Goal: Find specific page/section: Find specific page/section

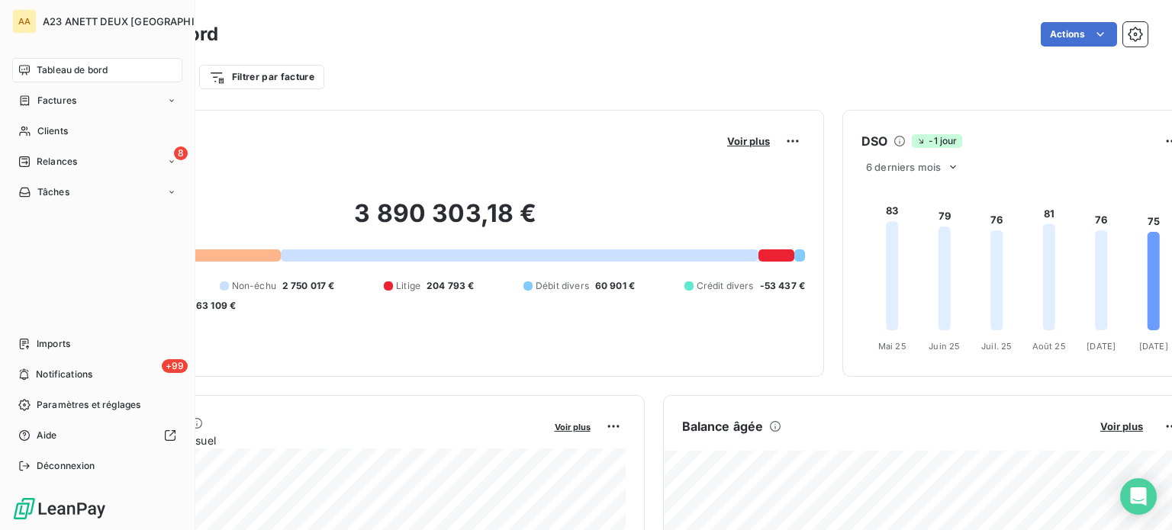
click at [62, 65] on span "Tableau de bord" at bounding box center [72, 70] width 71 height 14
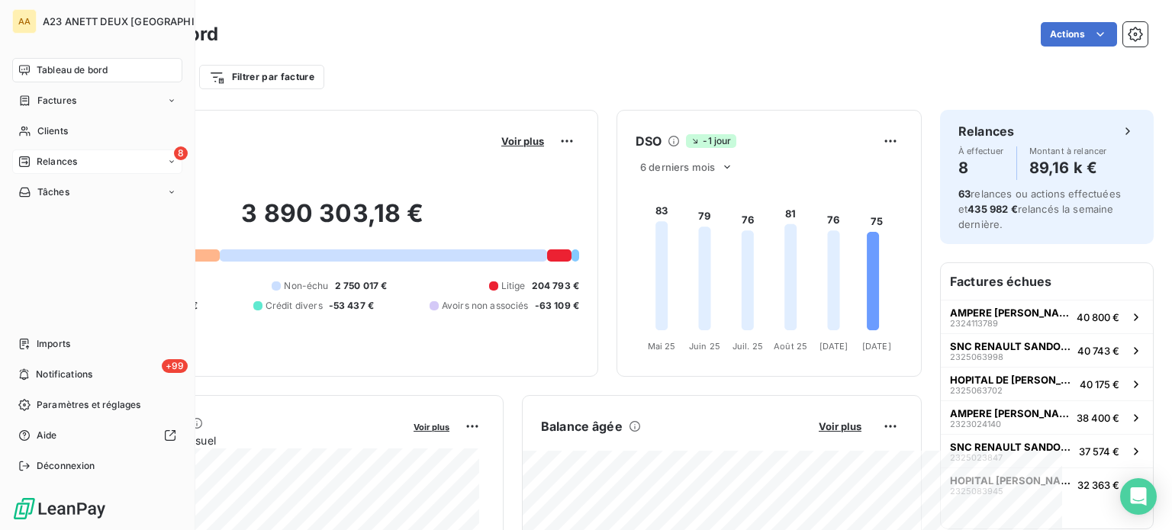
click at [56, 157] on span "Relances" at bounding box center [57, 162] width 40 height 14
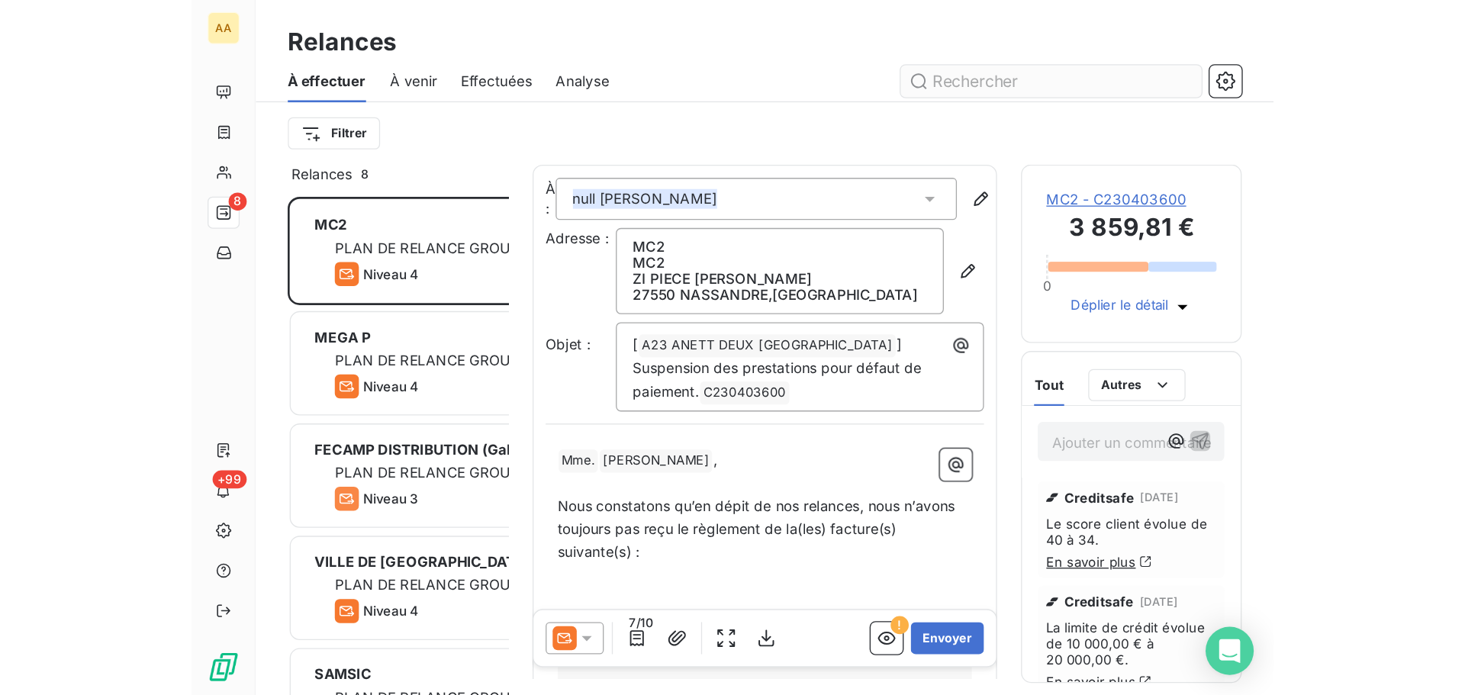
scroll to position [534, 317]
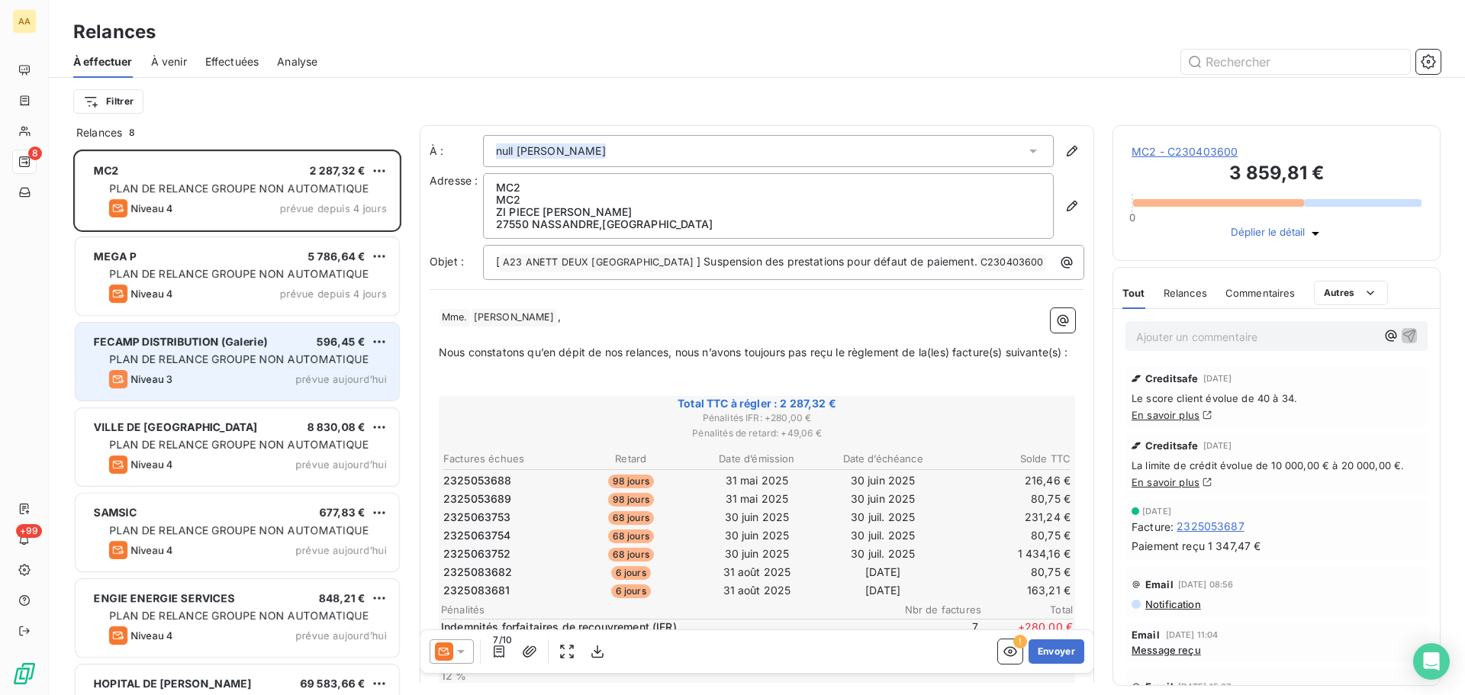
click at [265, 375] on div "Niveau 3 prévue aujourd’hui" at bounding box center [248, 379] width 278 height 18
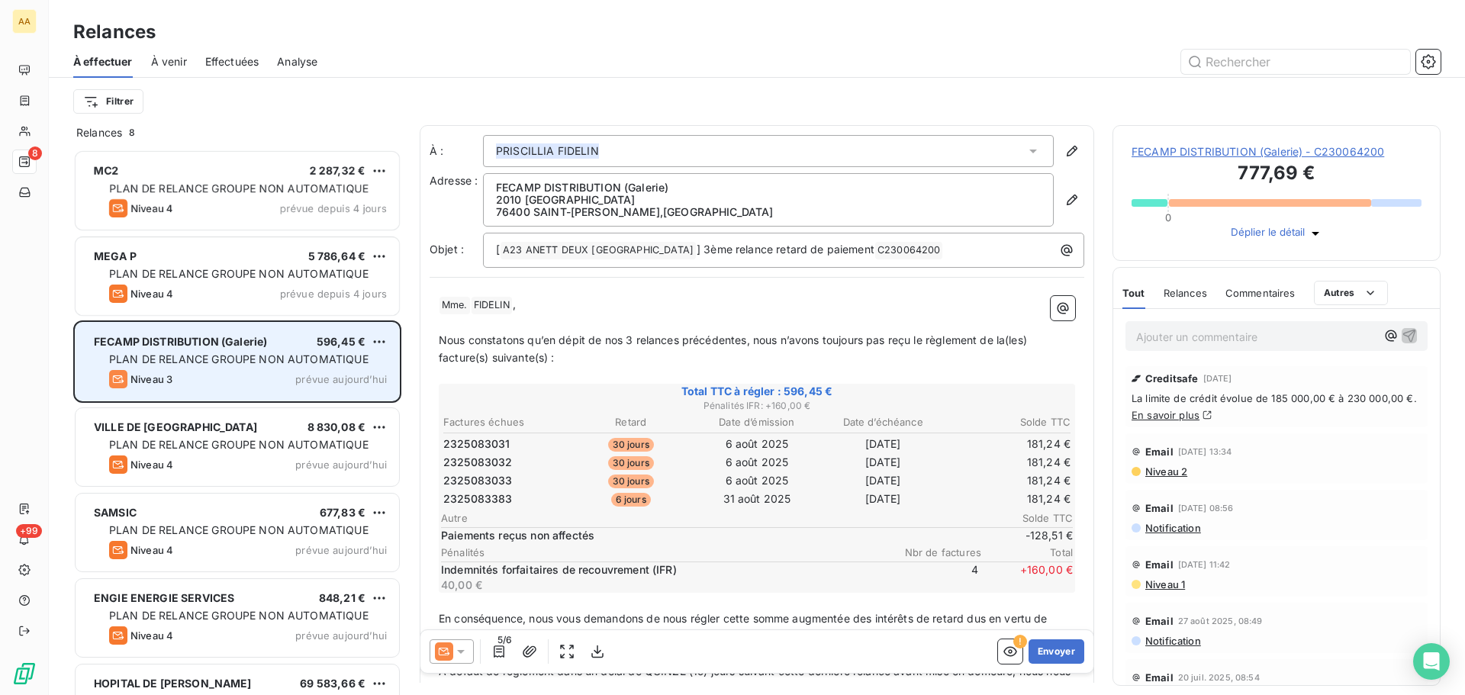
scroll to position [534, 317]
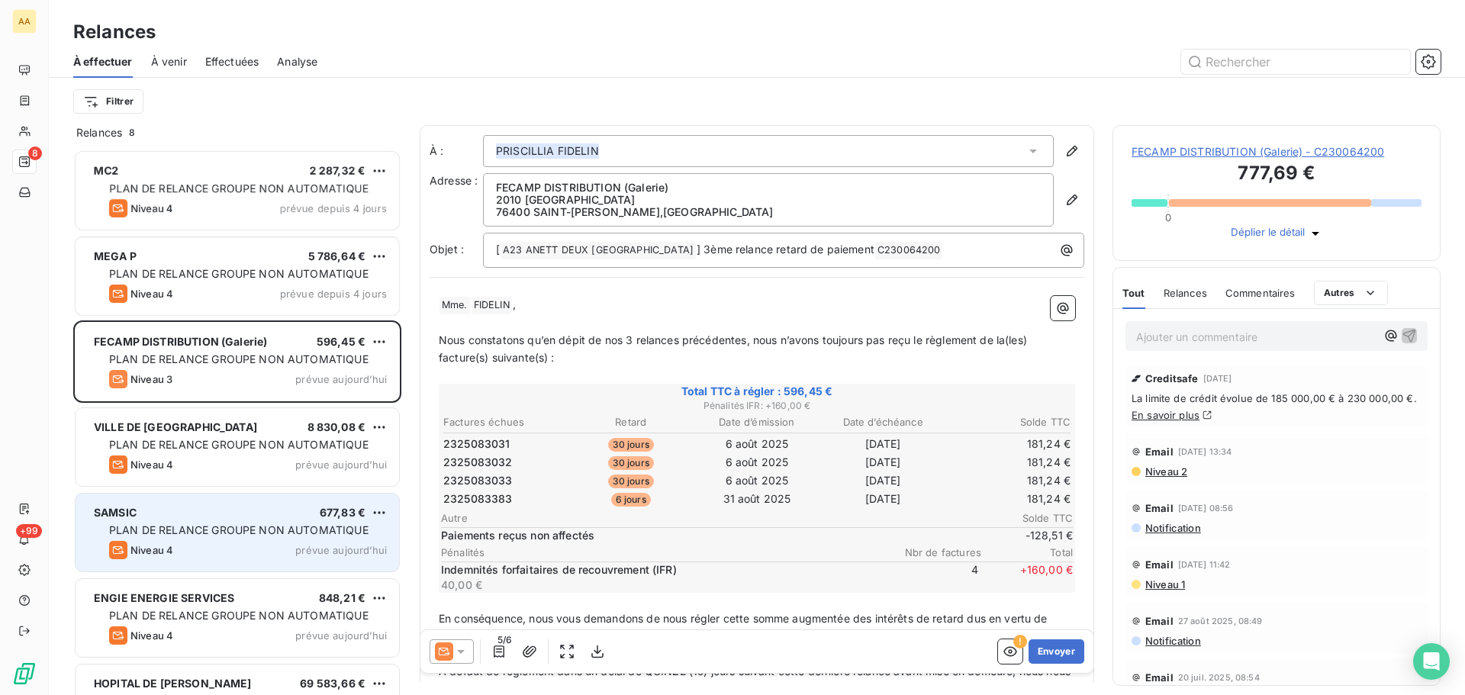
click at [256, 523] on span "PLAN DE RELANCE GROUPE NON AUTOMATIQUE" at bounding box center [238, 529] width 259 height 13
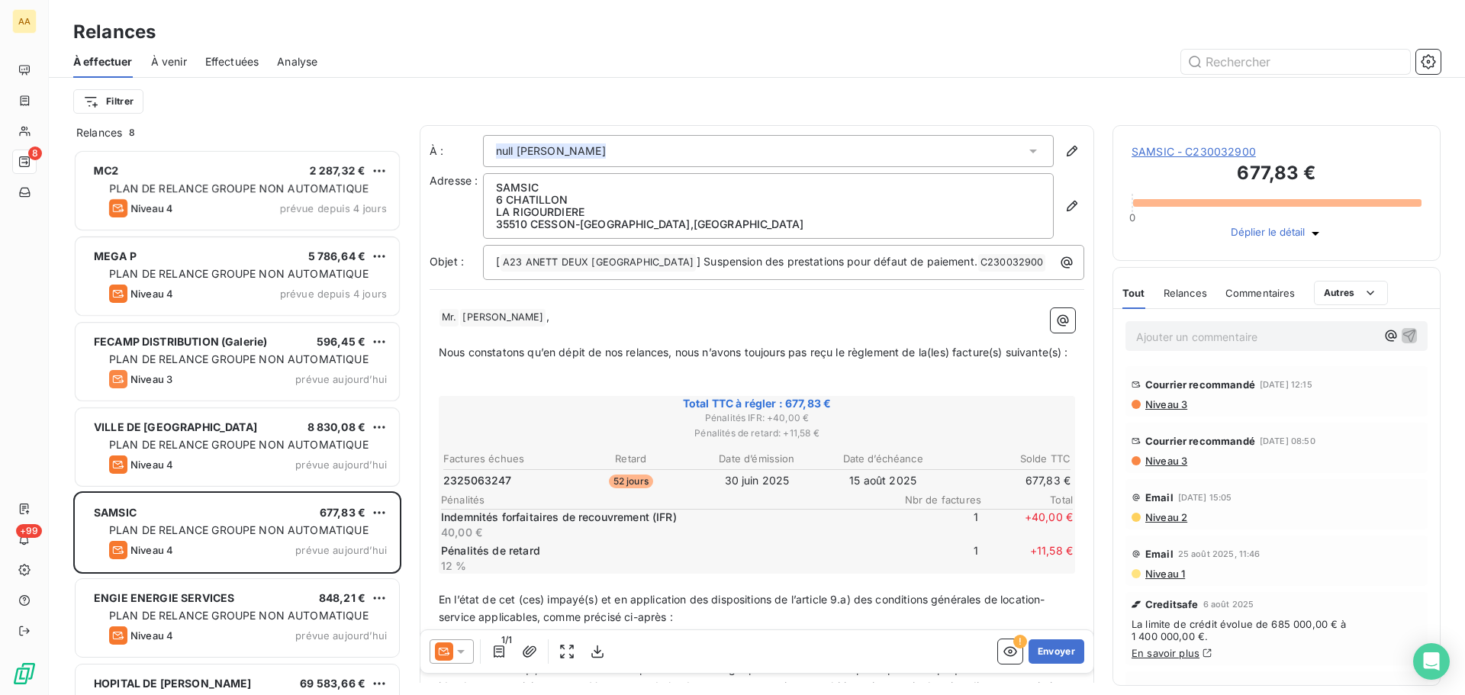
click at [460, 652] on icon at bounding box center [461, 652] width 8 height 4
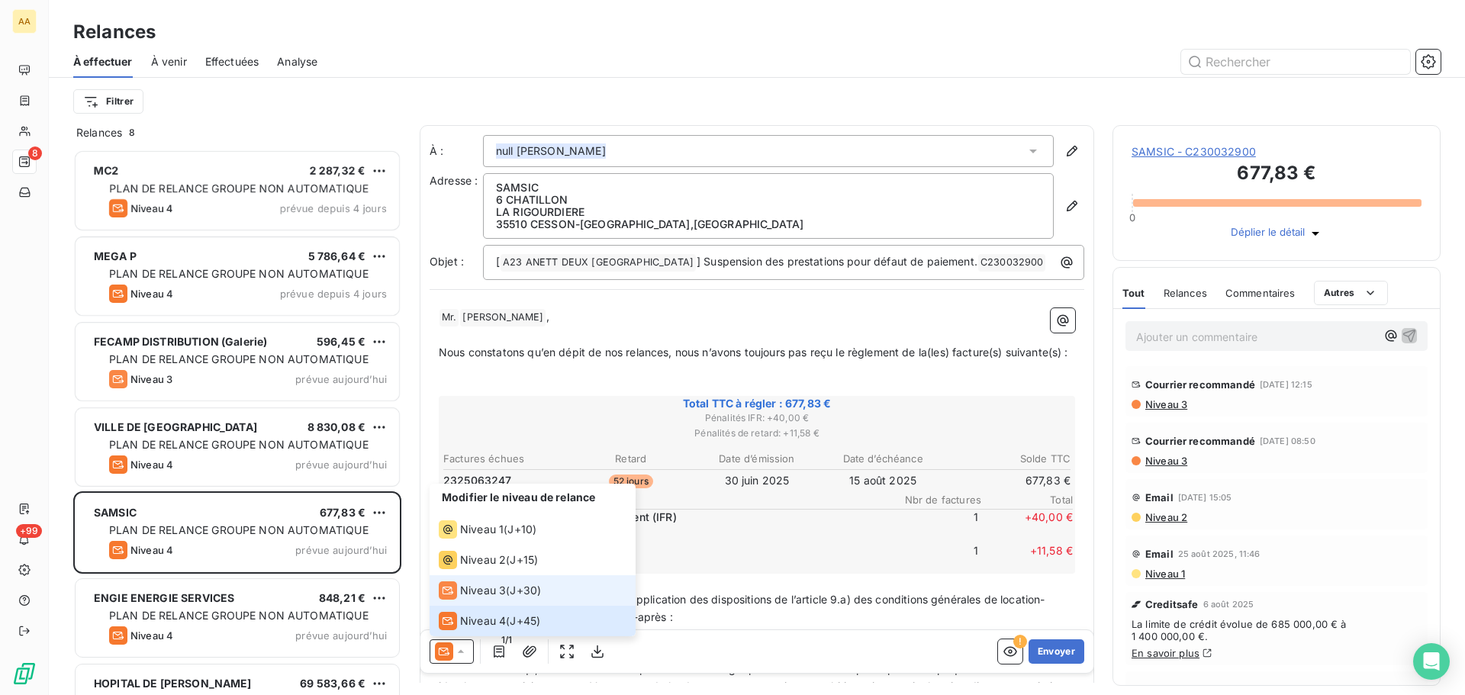
click at [490, 583] on span "Niveau 3" at bounding box center [483, 590] width 46 height 15
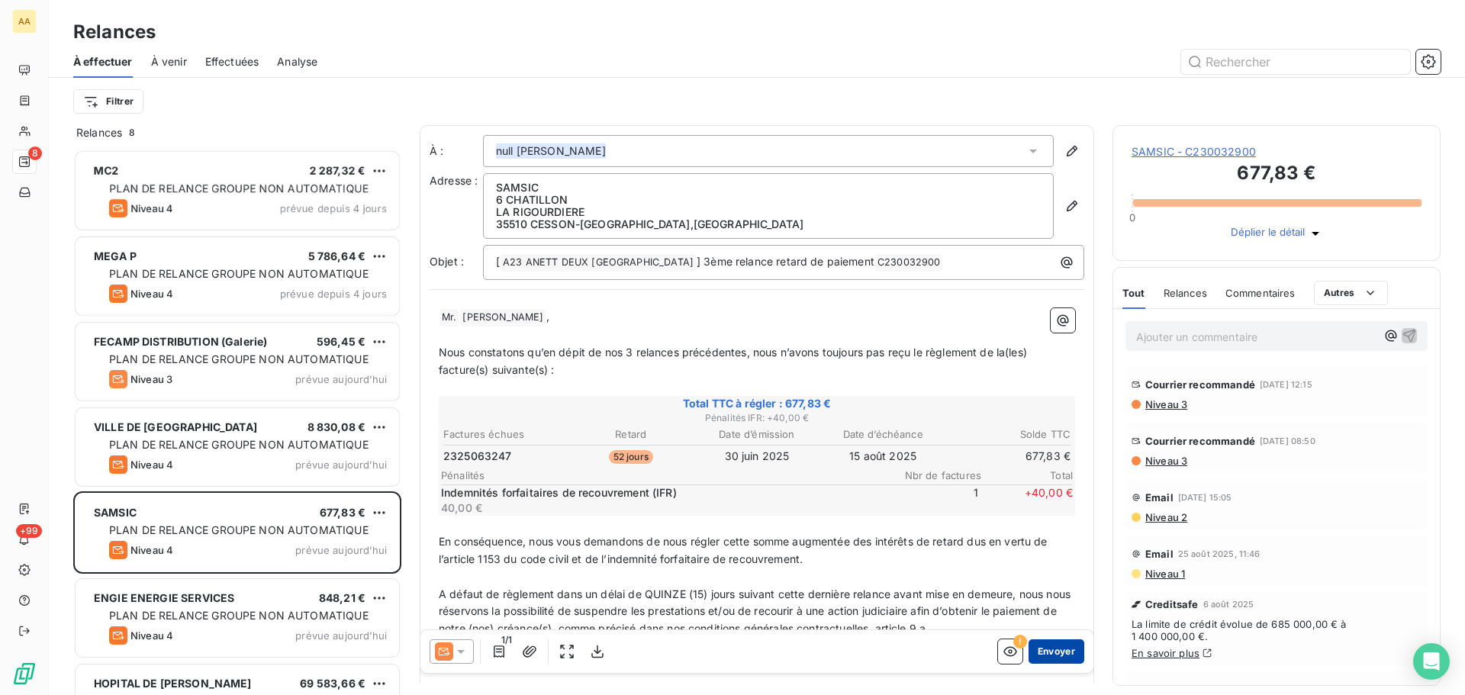
click at [1042, 657] on button "Envoyer" at bounding box center [1056, 651] width 56 height 24
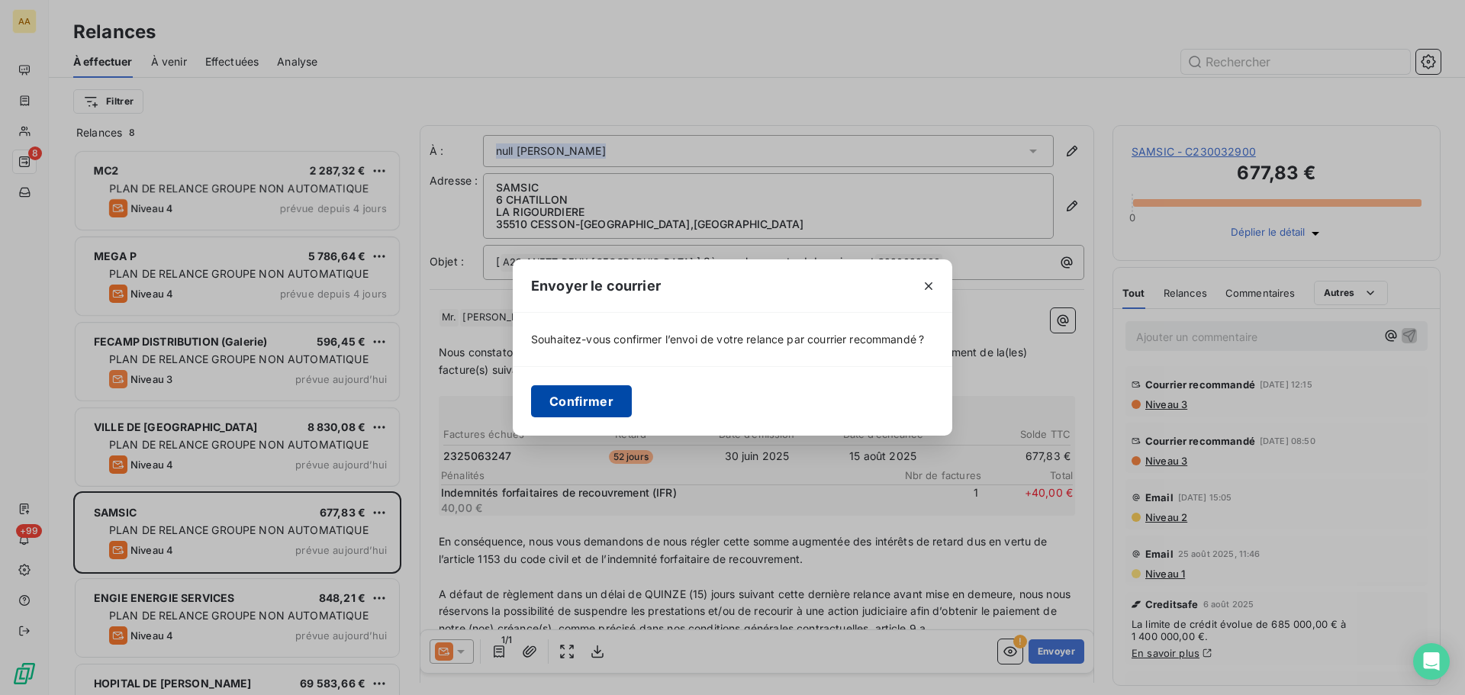
click at [554, 390] on button "Confirmer" at bounding box center [581, 401] width 101 height 32
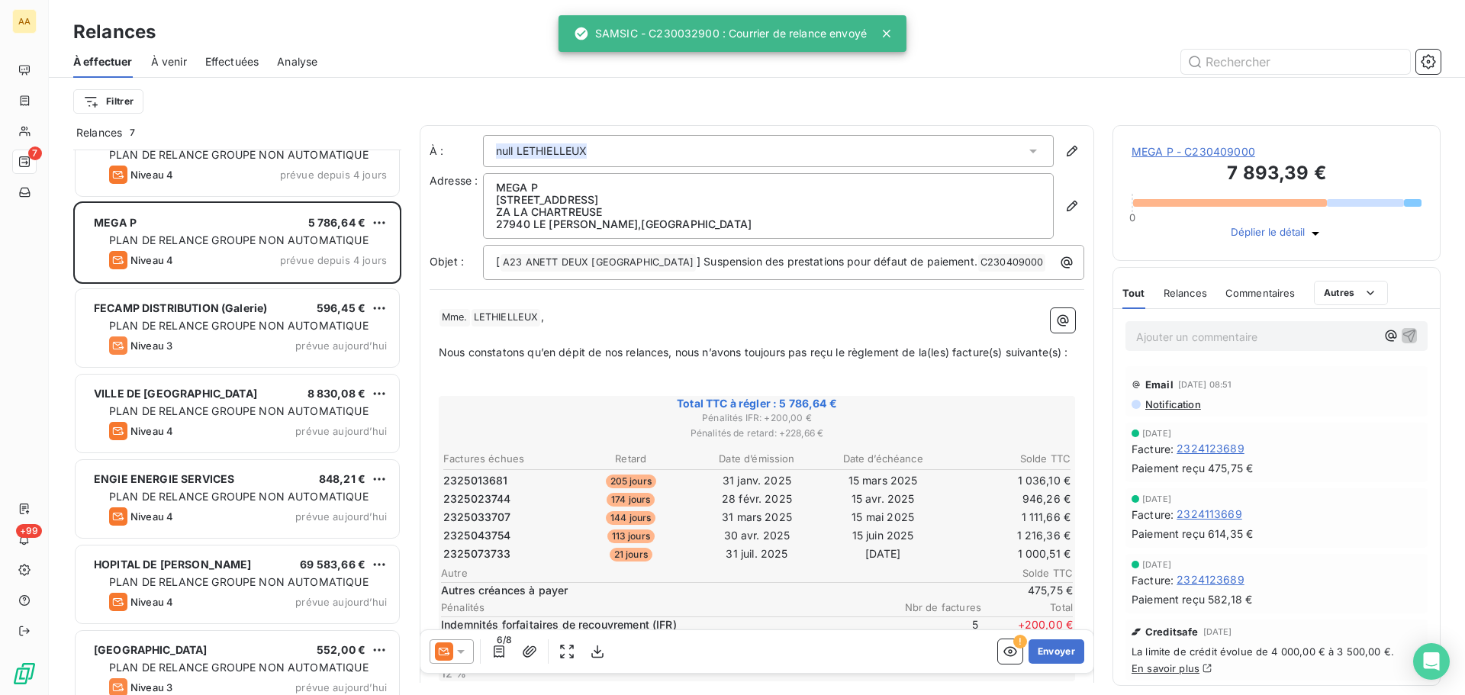
scroll to position [53, 0]
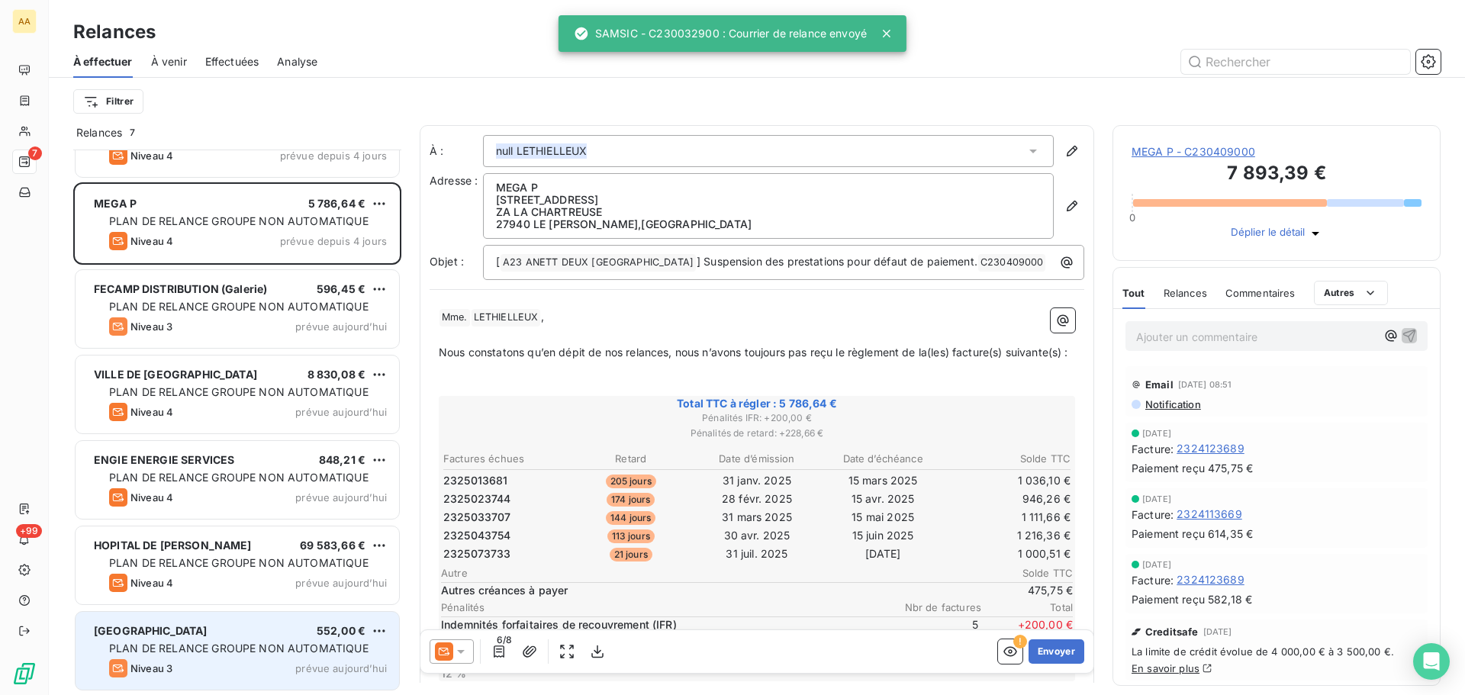
click at [262, 640] on div "CASINO DE CHATEL 552,00 € PLAN DE RELANCE GROUPE NON AUTOMATIQUE Niveau 3 prévu…" at bounding box center [237, 651] width 323 height 78
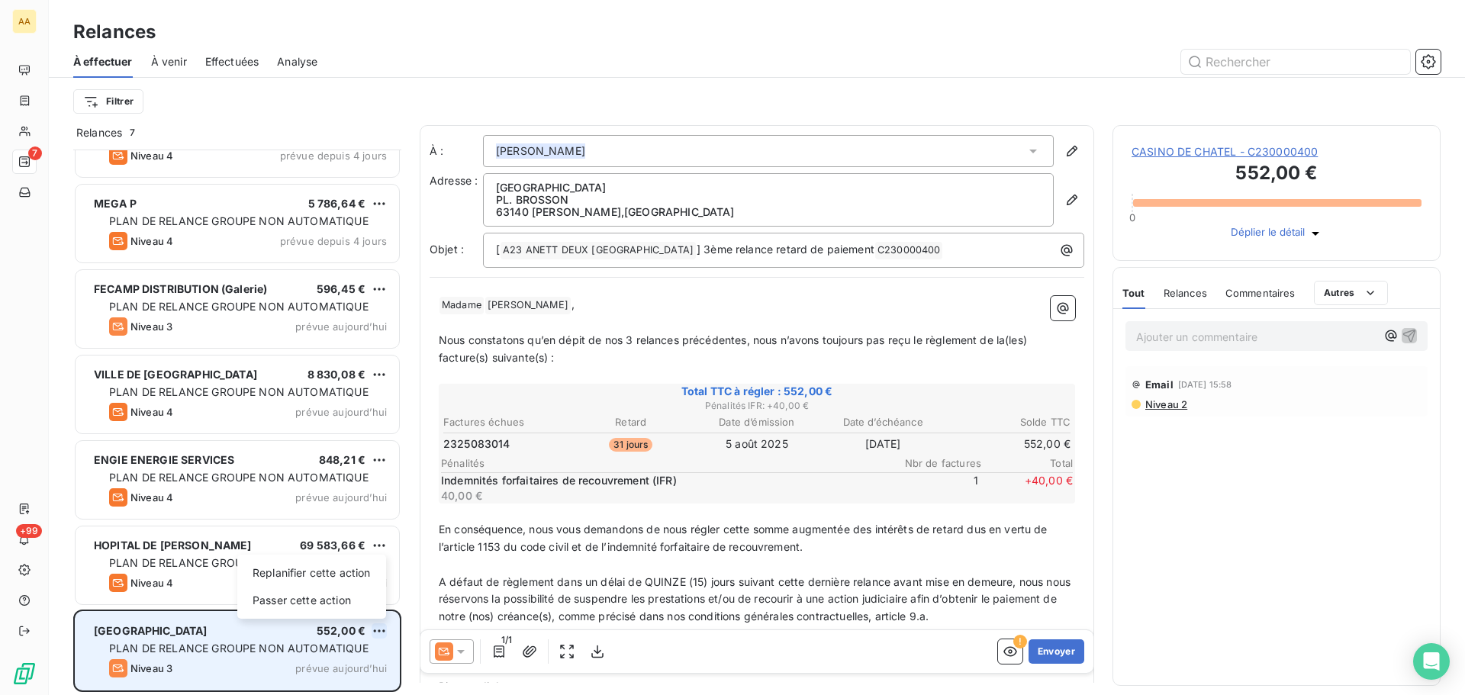
click at [383, 629] on html "AA 7 +99 Relances À effectuer À venir Effectuées Analyse Filtrer Relances 7 MC2…" at bounding box center [732, 347] width 1465 height 695
click at [305, 601] on div "Passer cette action" at bounding box center [311, 600] width 137 height 24
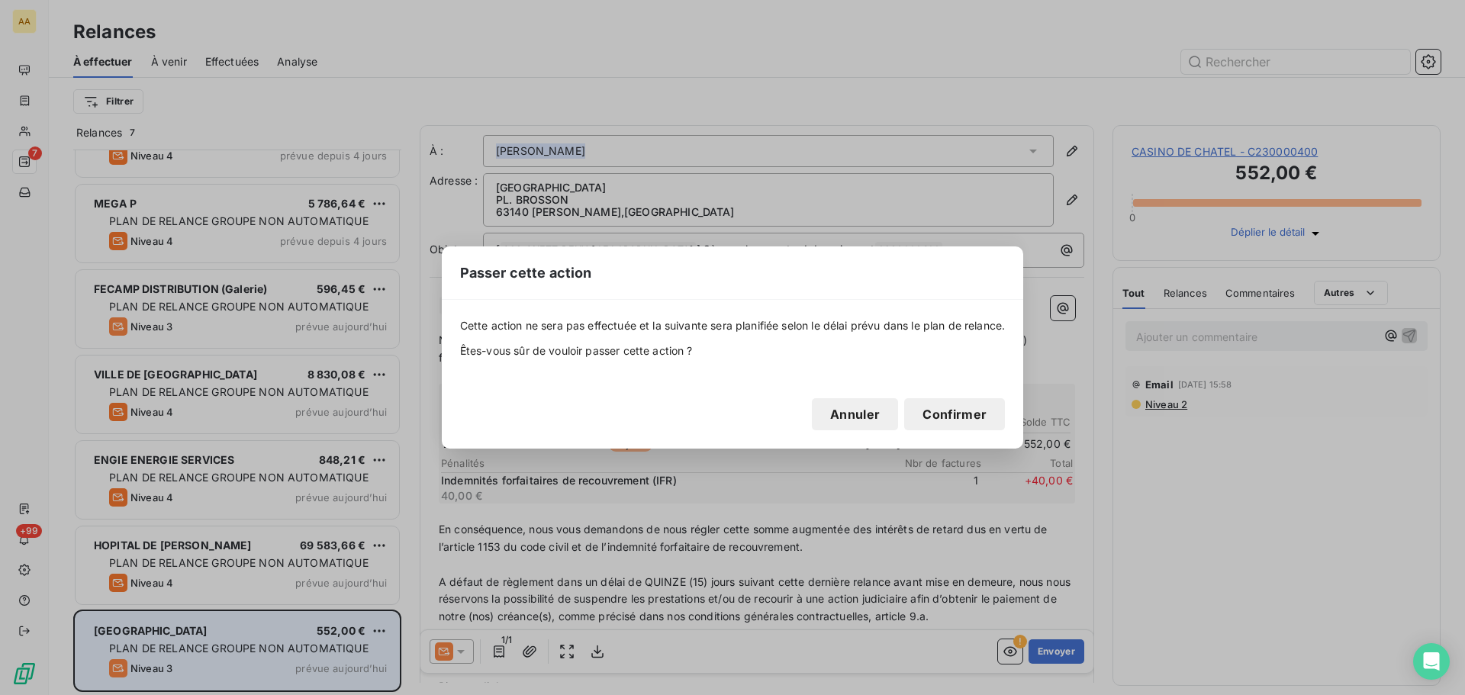
click at [944, 424] on button "Confirmer" at bounding box center [954, 414] width 101 height 32
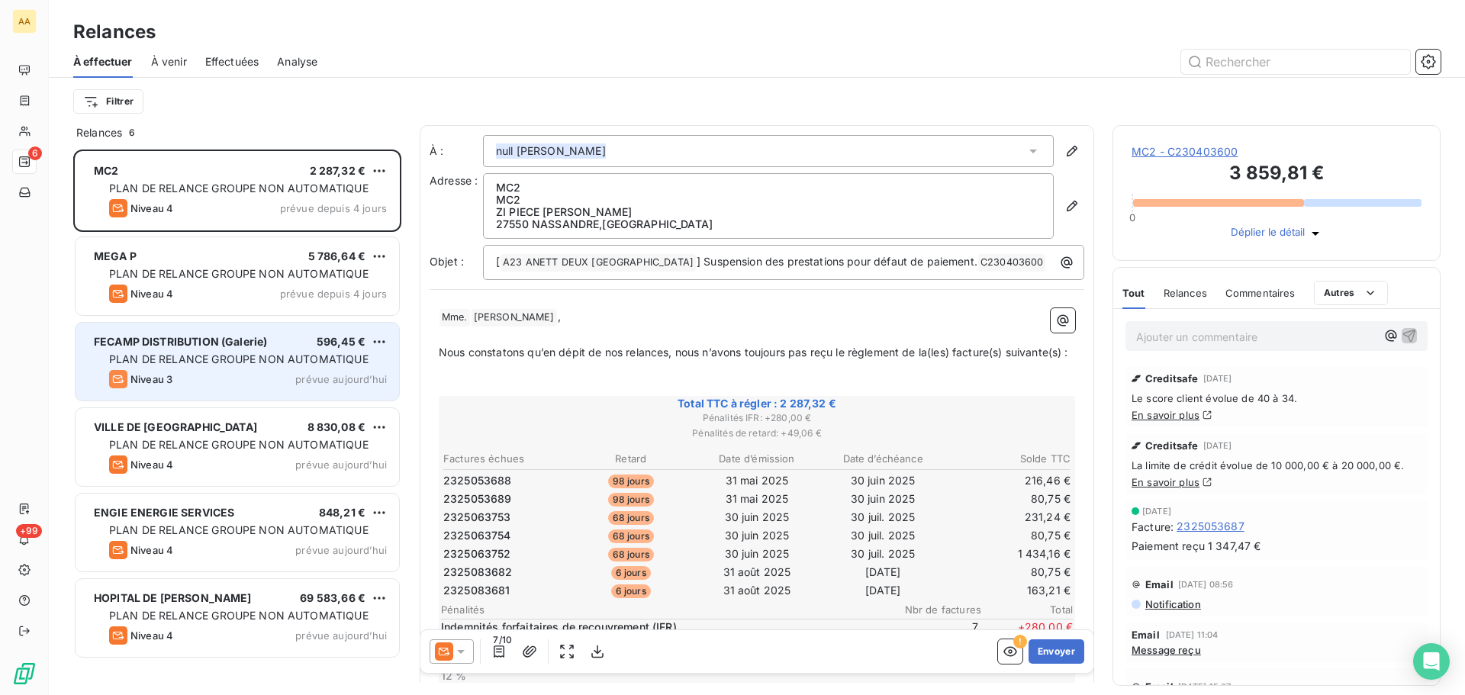
click at [286, 375] on div "Niveau 3 prévue aujourd’hui" at bounding box center [248, 379] width 278 height 18
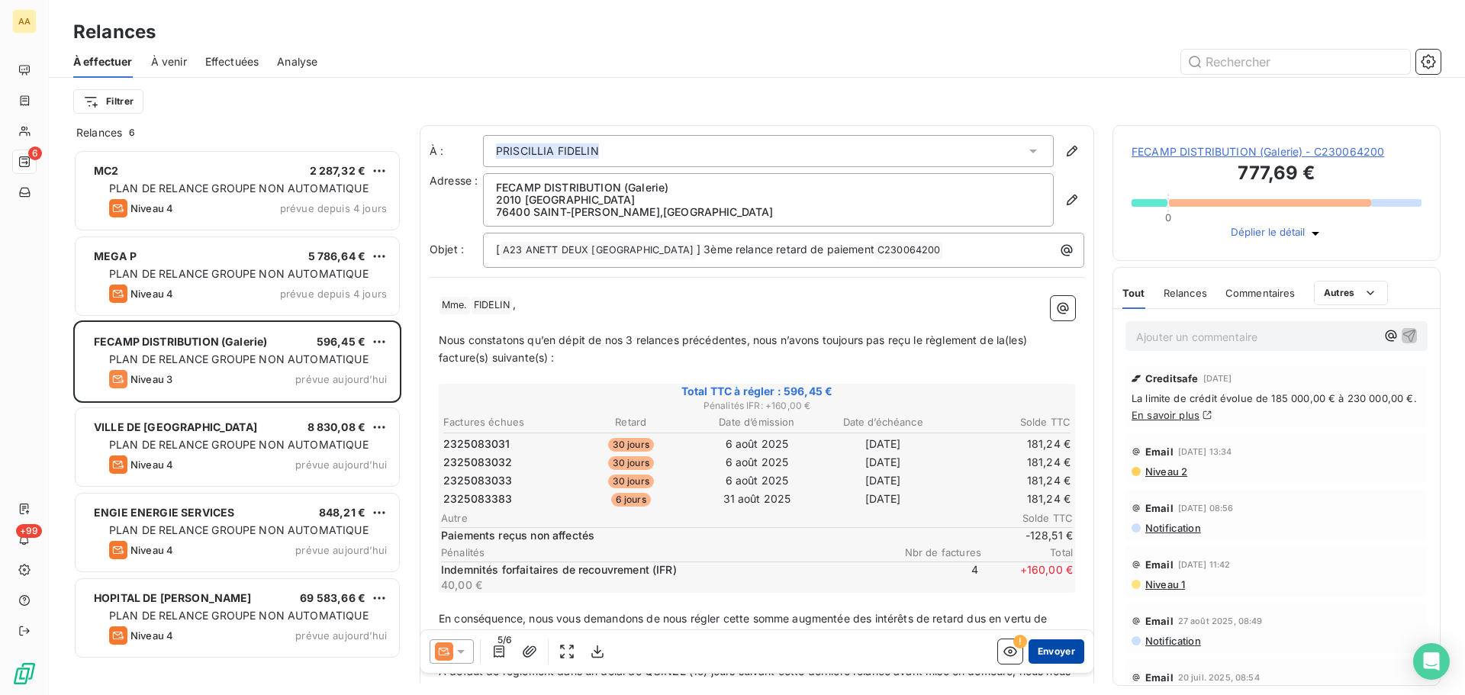
click at [1056, 663] on button "Envoyer" at bounding box center [1056, 651] width 56 height 24
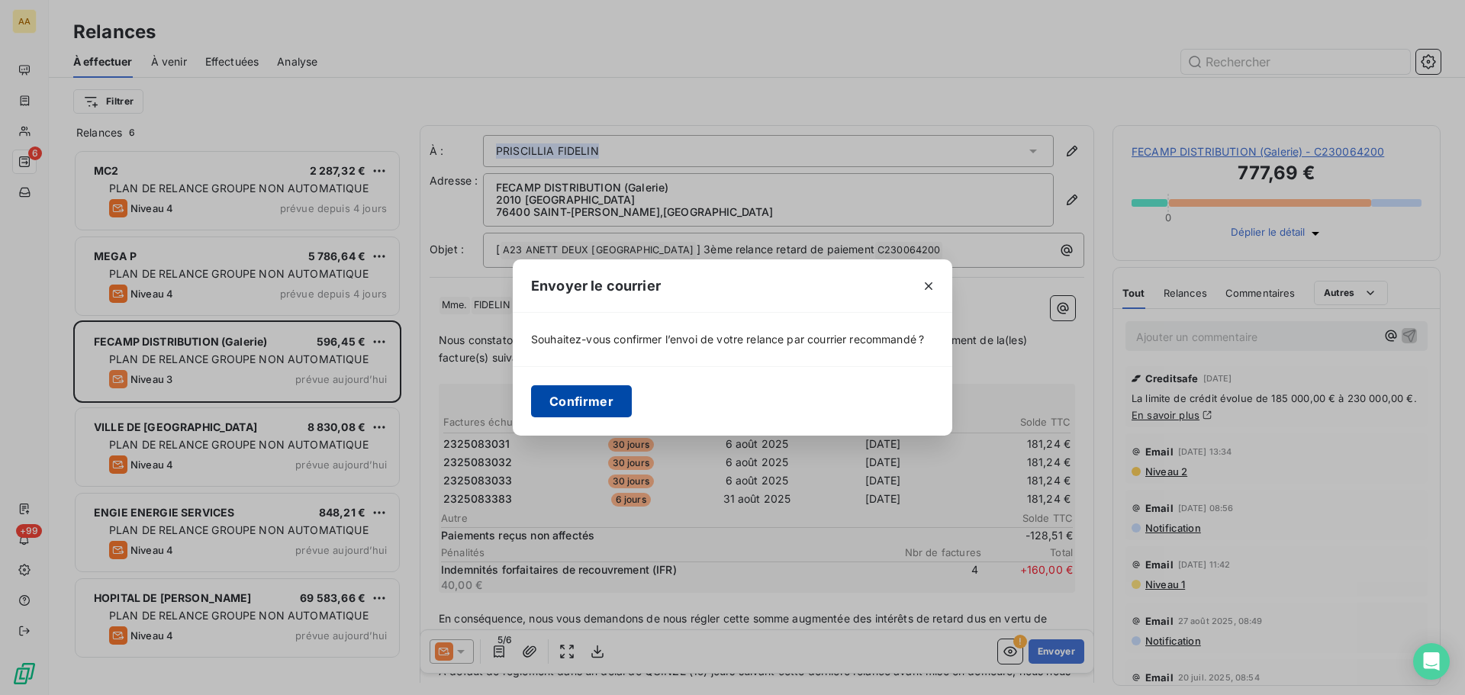
click at [571, 404] on button "Confirmer" at bounding box center [581, 401] width 101 height 32
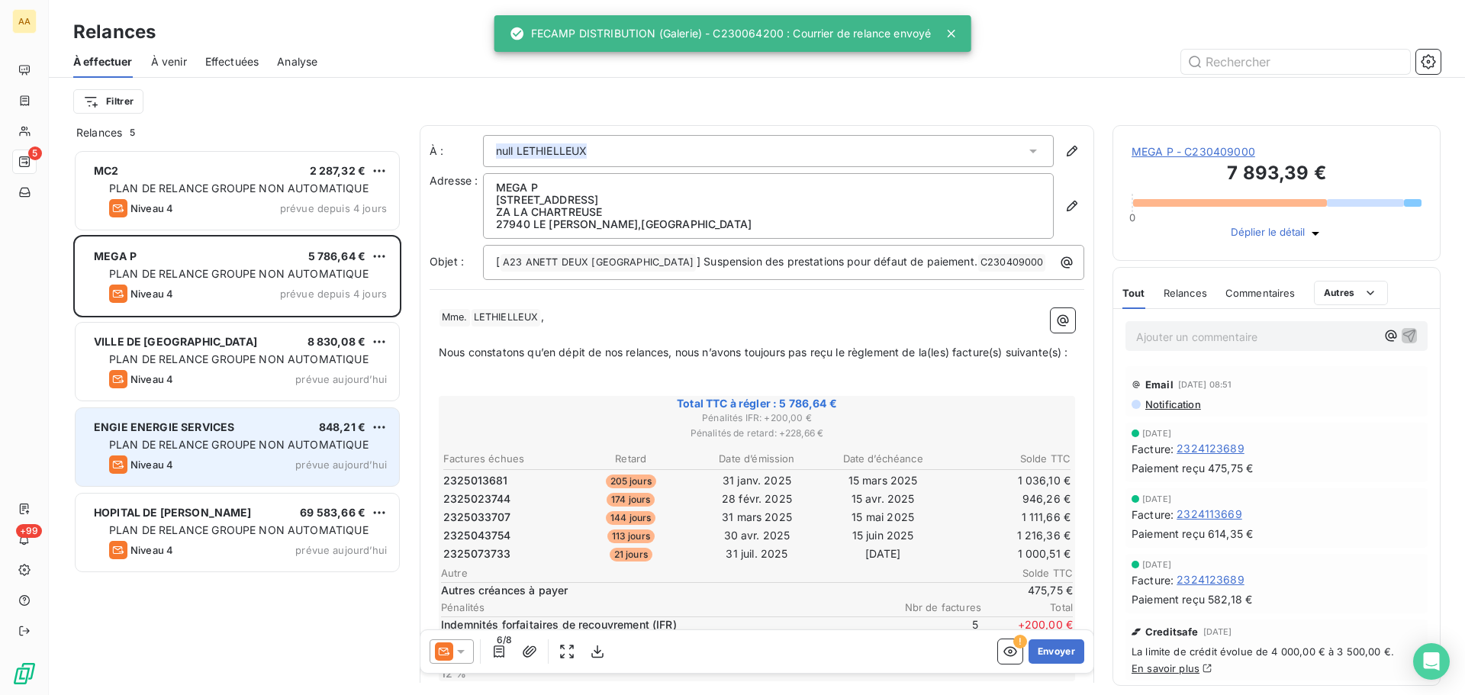
drag, startPoint x: 280, startPoint y: 461, endPoint x: 288, endPoint y: 461, distance: 8.4
click at [281, 461] on div "Niveau 4 prévue aujourd’hui" at bounding box center [248, 464] width 278 height 18
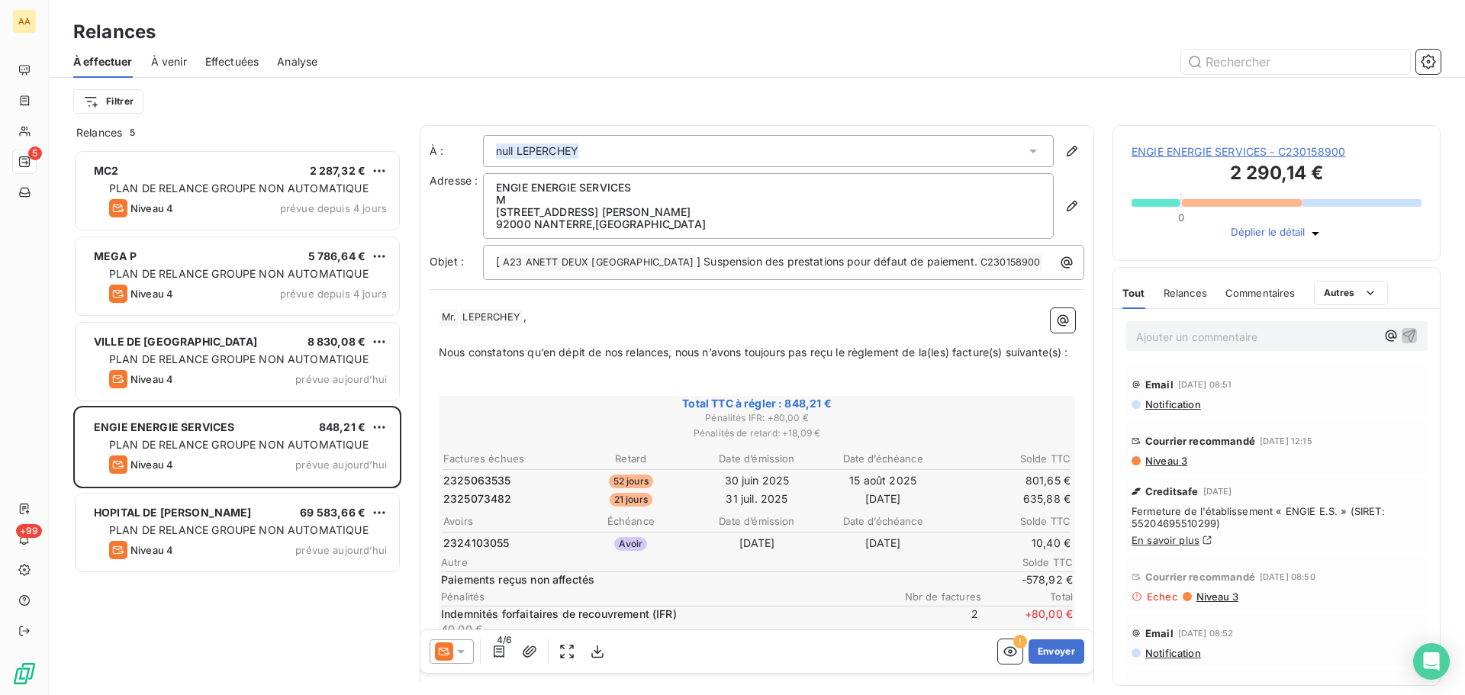
click at [464, 650] on icon at bounding box center [461, 652] width 8 height 4
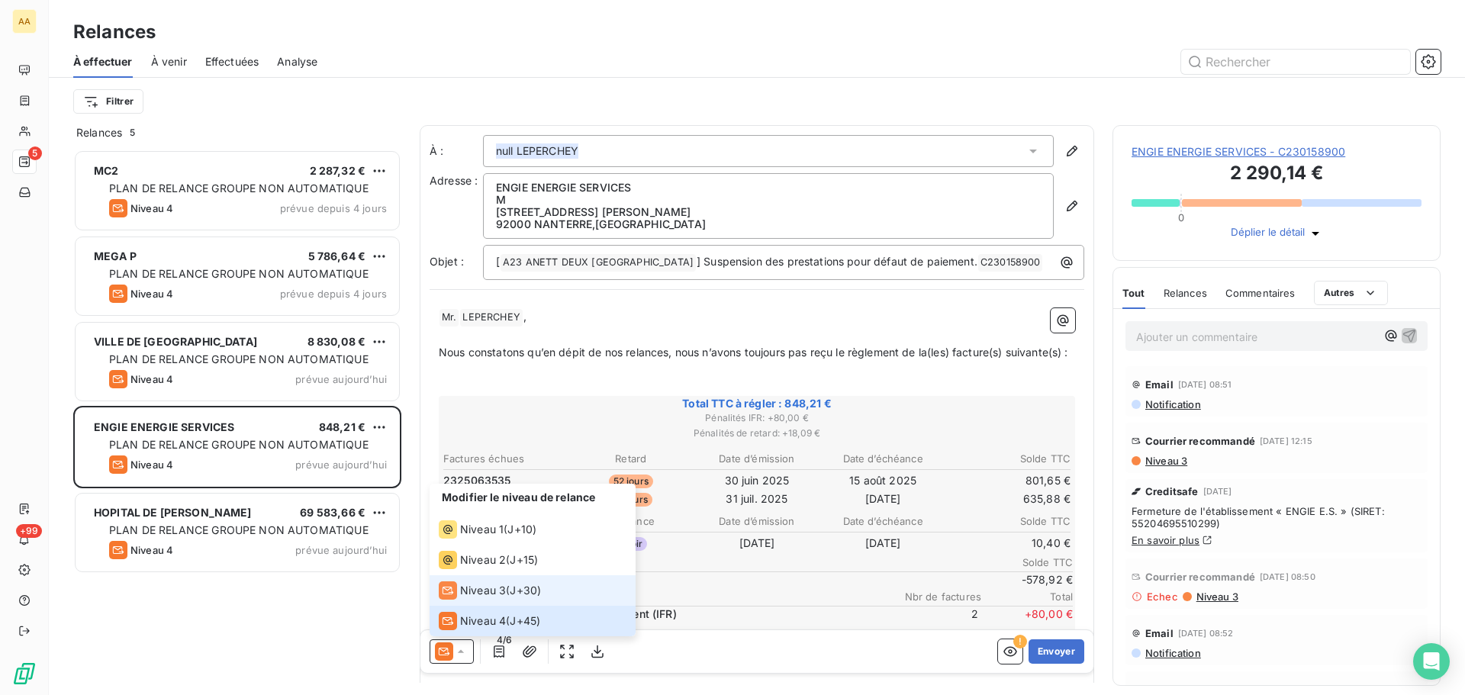
click at [462, 584] on span "Niveau 3" at bounding box center [483, 590] width 46 height 15
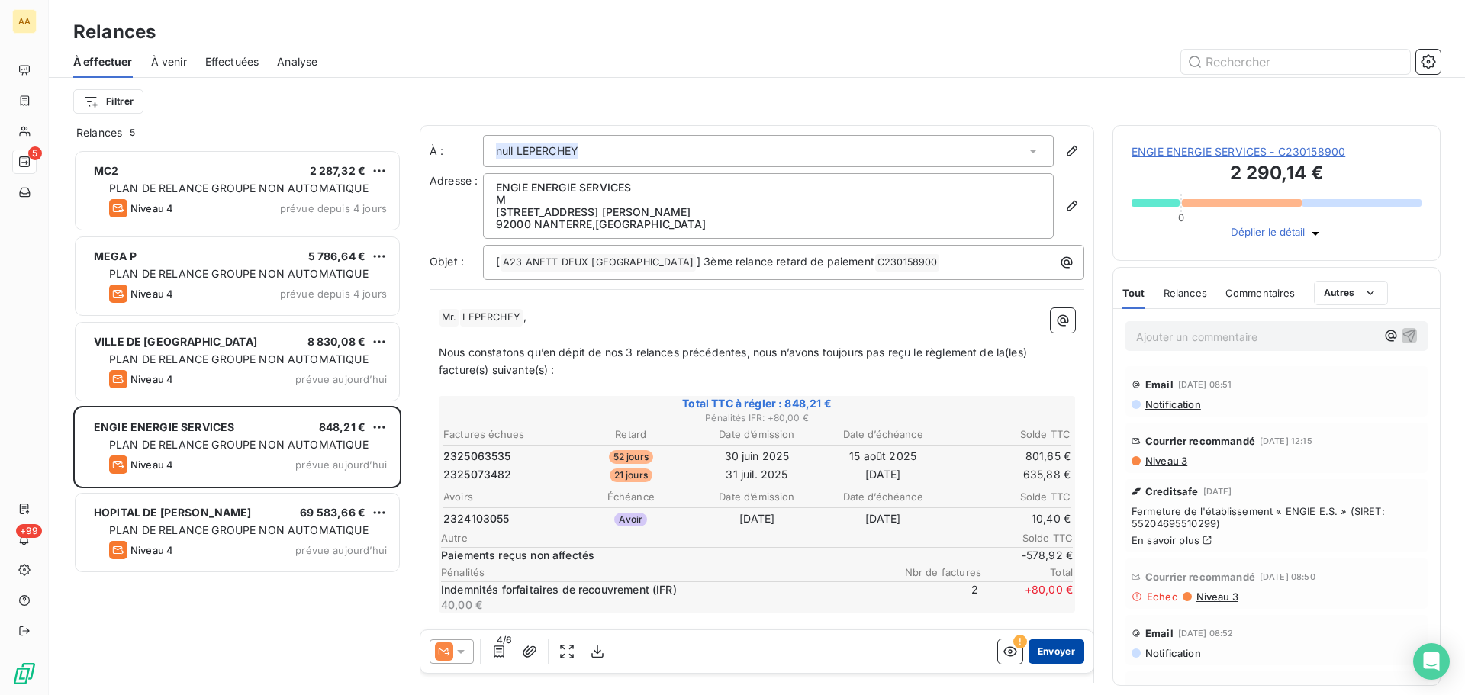
click at [1042, 655] on button "Envoyer" at bounding box center [1056, 651] width 56 height 24
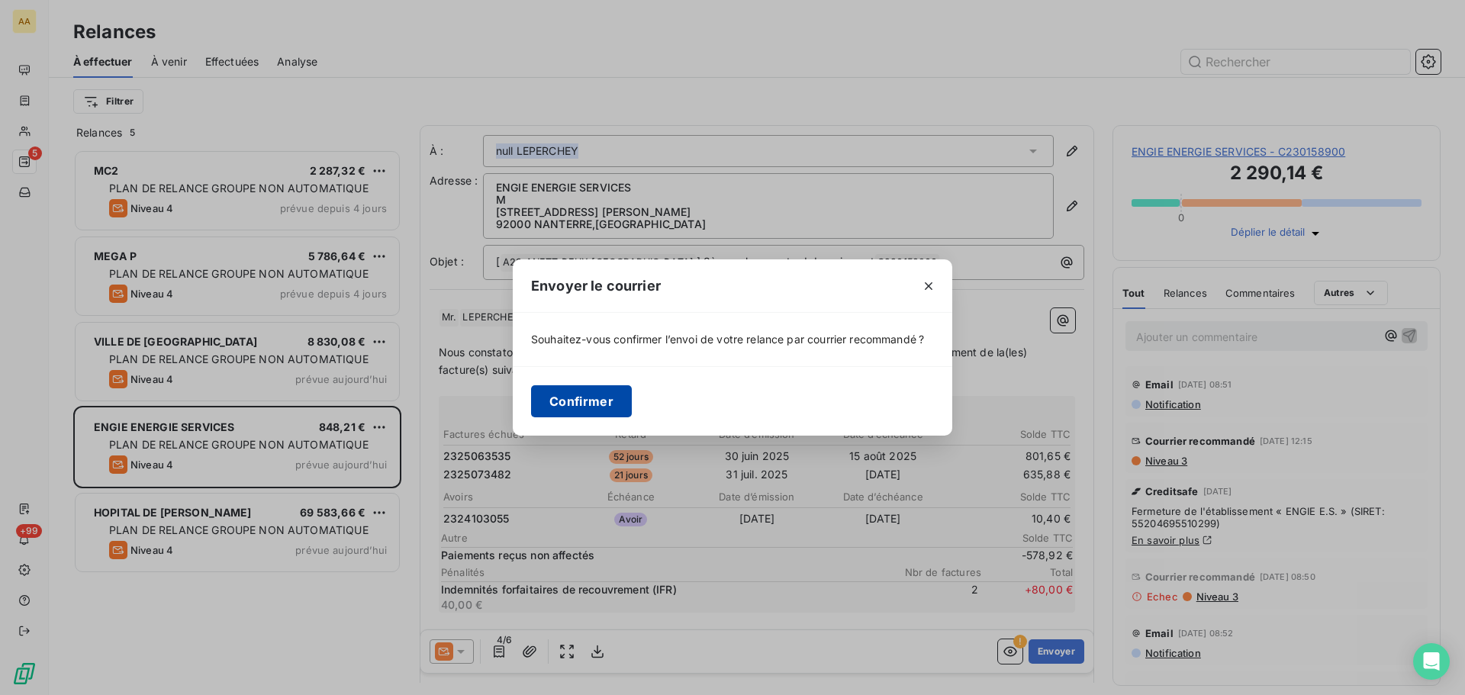
click at [587, 398] on button "Confirmer" at bounding box center [581, 401] width 101 height 32
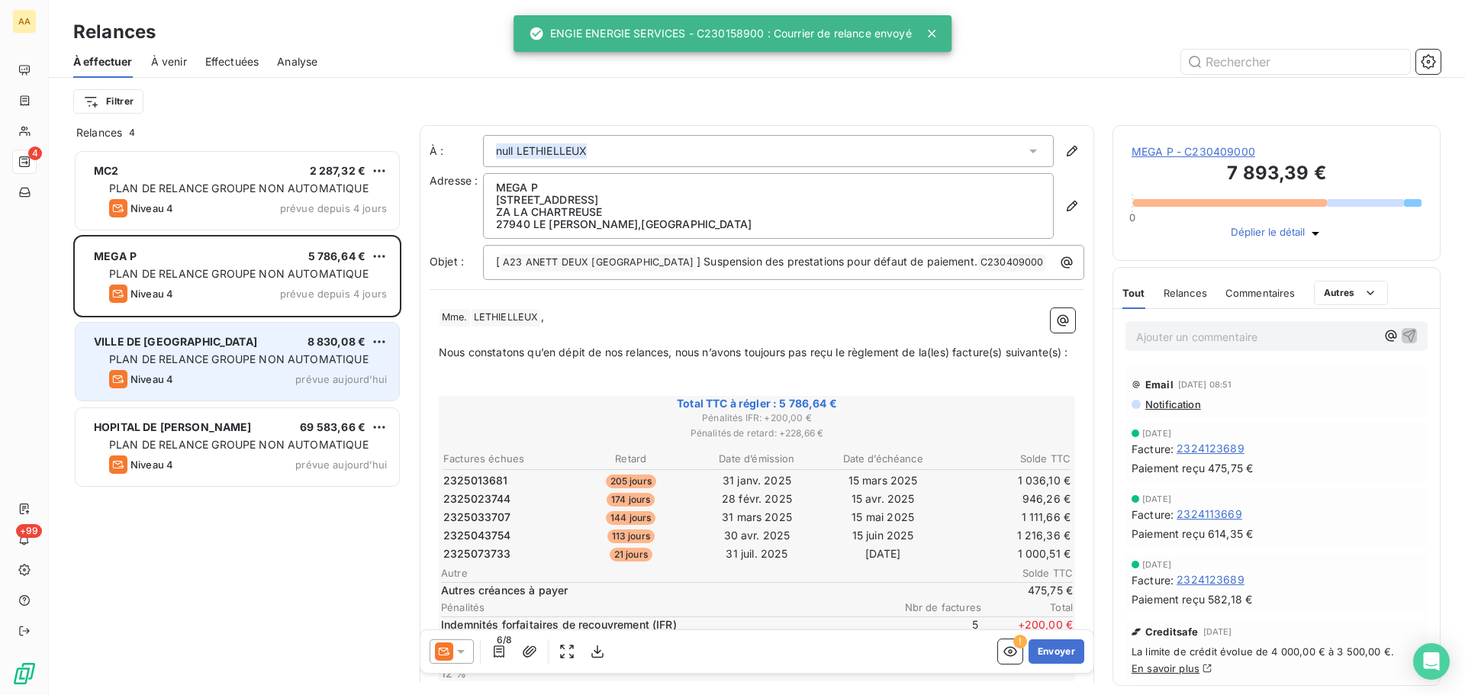
click at [282, 349] on div "VILLE DE [GEOGRAPHIC_DATA] 8 830,08 € PLAN DE RELANCE GROUPE NON AUTOMATIQUE Ni…" at bounding box center [237, 362] width 323 height 78
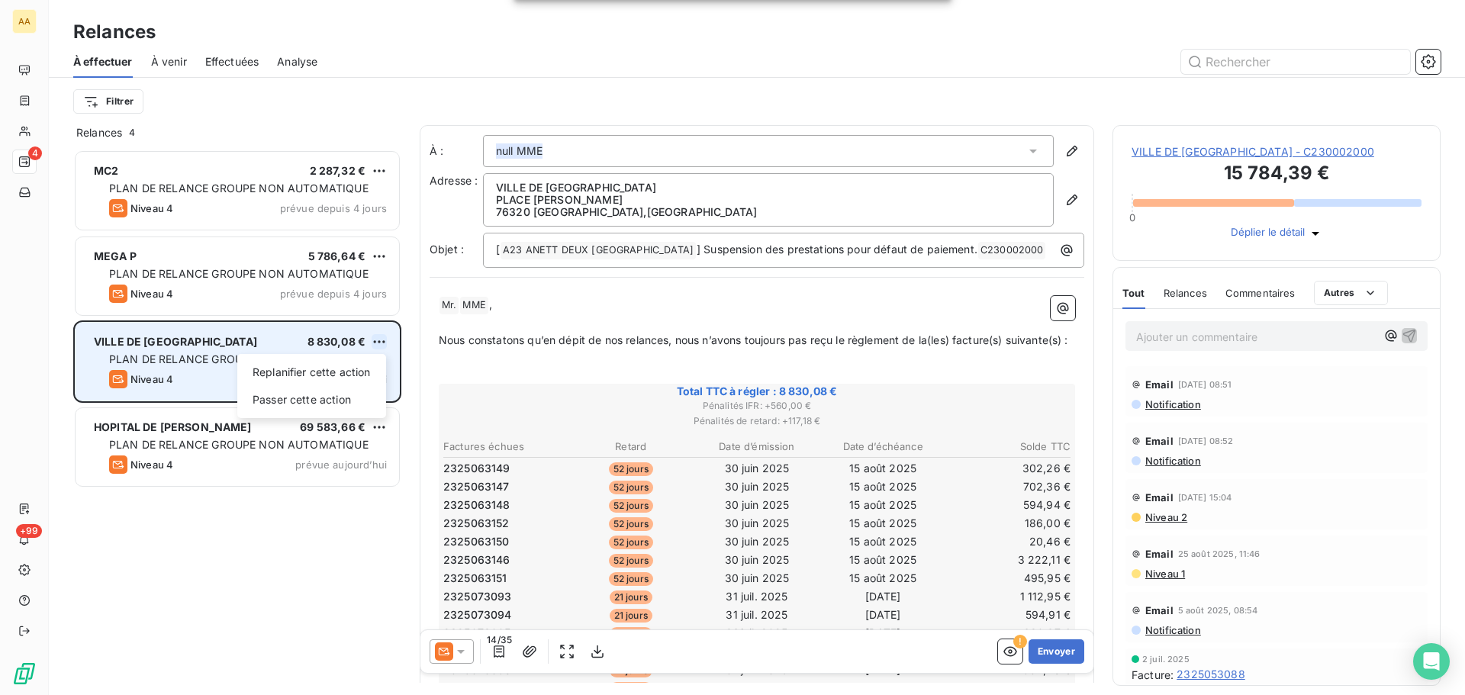
click at [385, 341] on html "AA 4 +99 Relances À effectuer À venir Effectuées Analyse Filtrer Relances 4 MC2…" at bounding box center [732, 347] width 1465 height 695
click at [320, 401] on div "Passer cette action" at bounding box center [311, 400] width 137 height 24
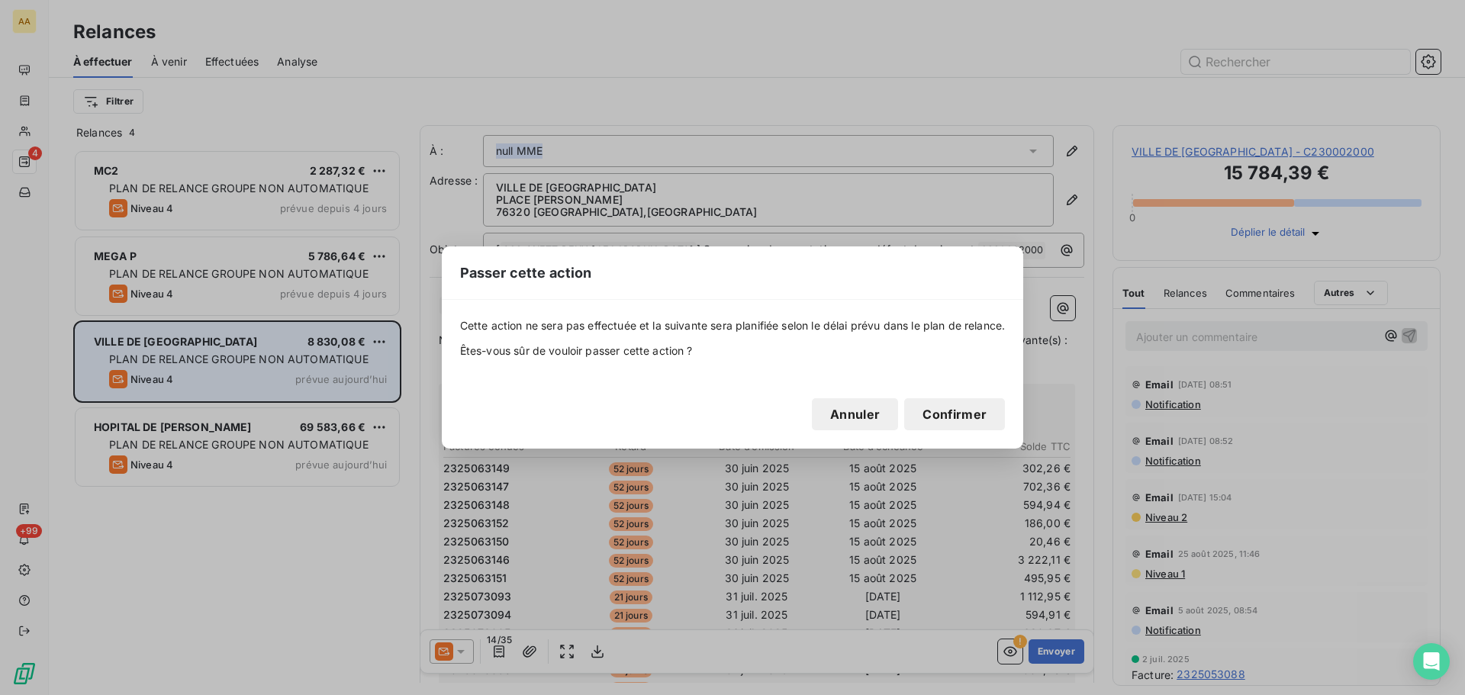
drag, startPoint x: 940, startPoint y: 404, endPoint x: 932, endPoint y: 410, distance: 10.4
click at [940, 406] on button "Confirmer" at bounding box center [954, 414] width 101 height 32
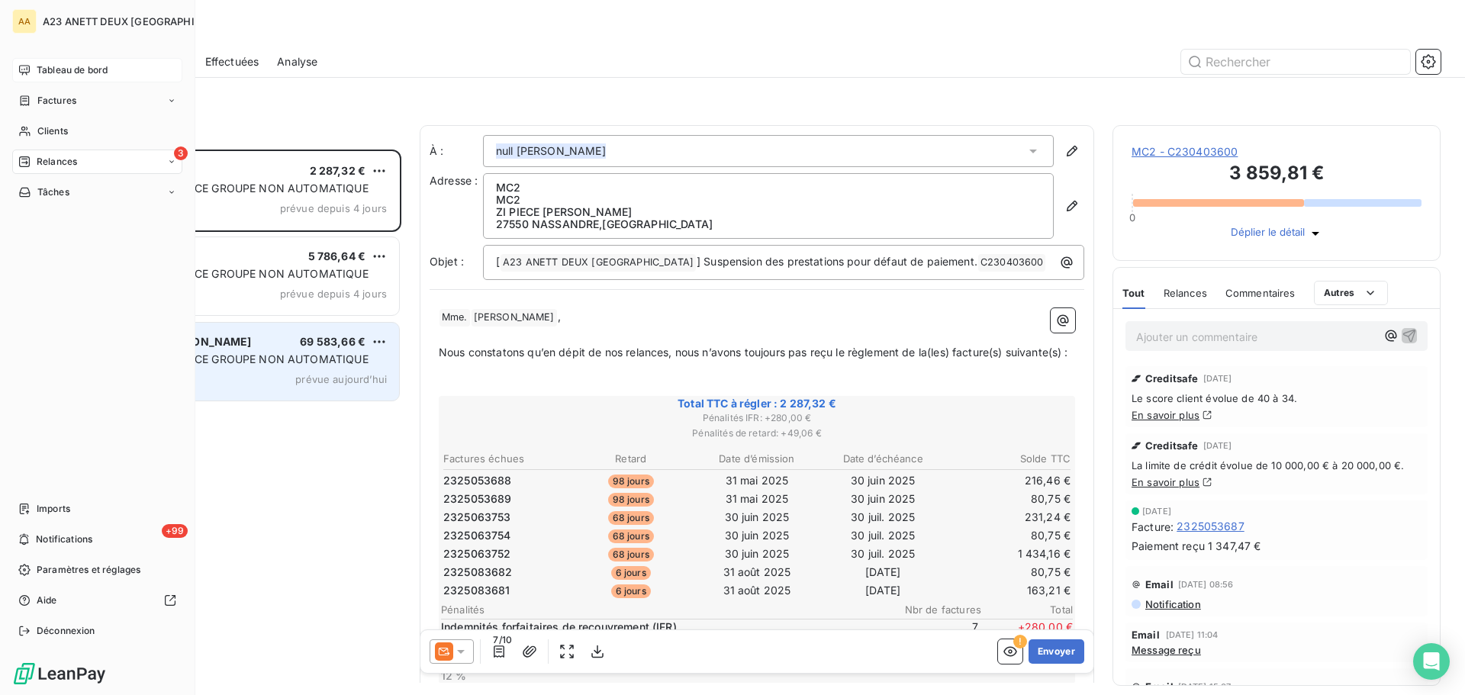
click at [51, 69] on span "Tableau de bord" at bounding box center [72, 70] width 71 height 14
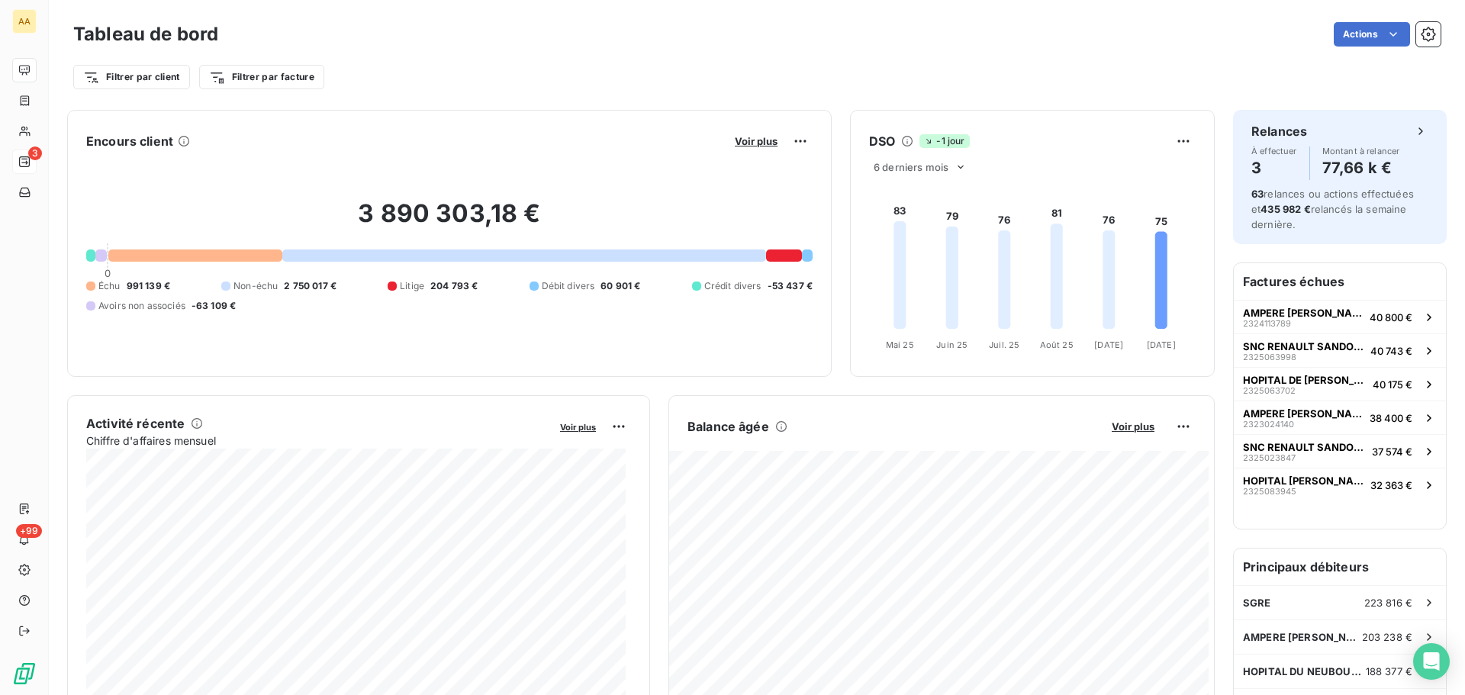
click at [743, 134] on div "Voir plus" at bounding box center [771, 141] width 82 height 24
click at [757, 141] on span "Voir plus" at bounding box center [756, 141] width 43 height 12
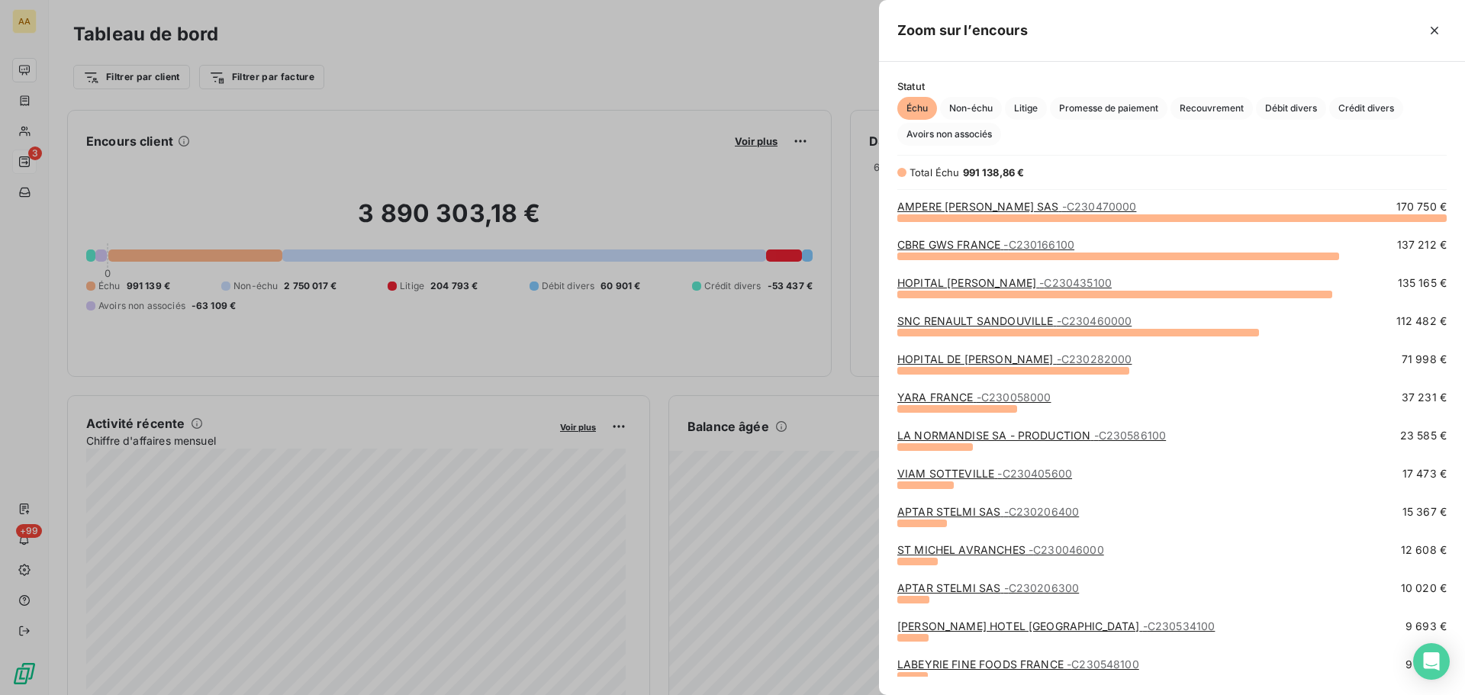
scroll to position [466, 574]
click at [1343, 107] on span "Crédit divers" at bounding box center [1366, 108] width 74 height 23
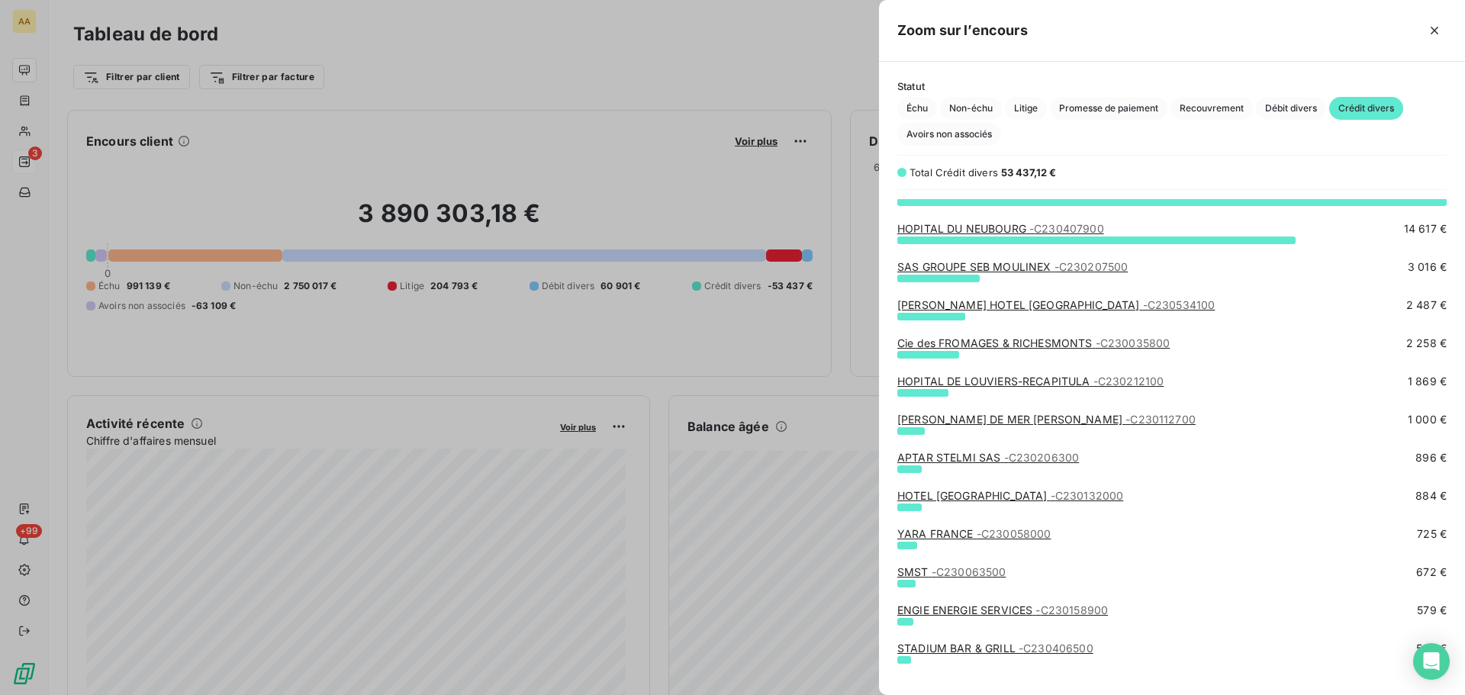
scroll to position [0, 0]
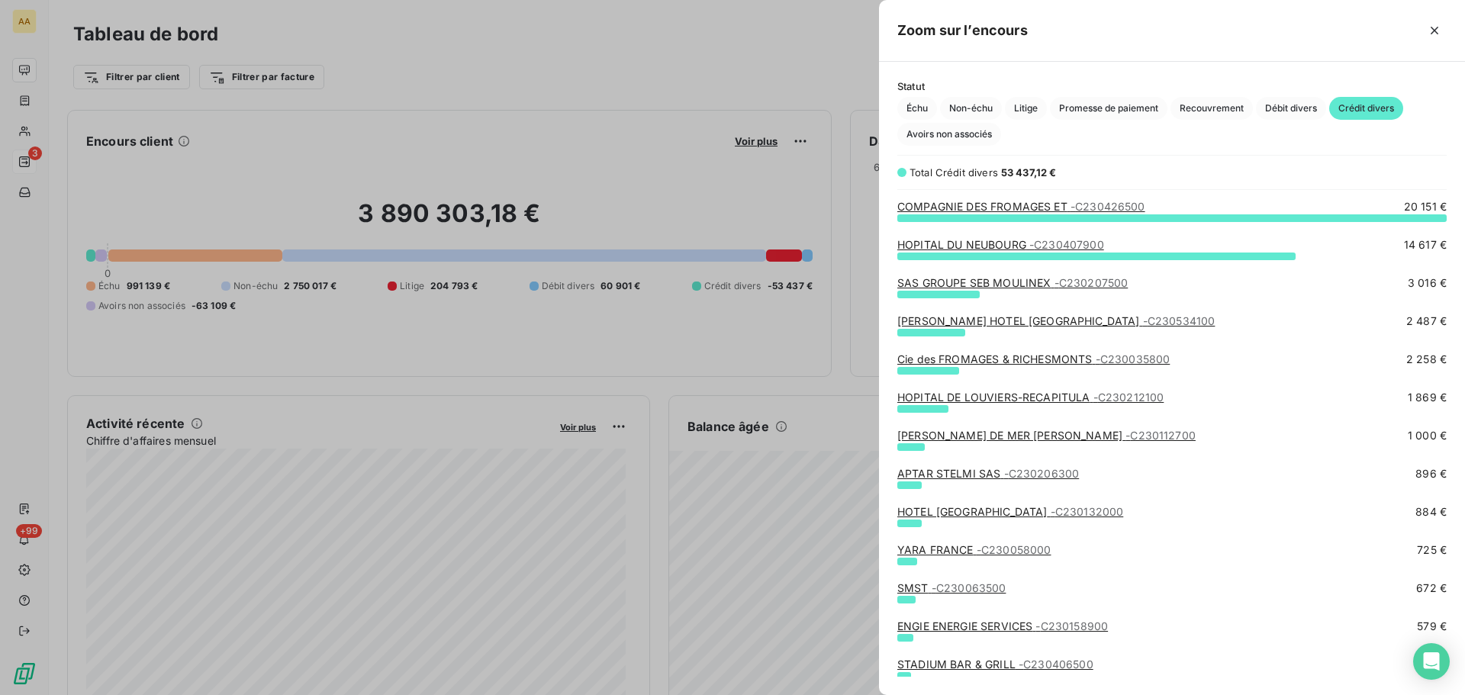
click at [35, 134] on div at bounding box center [732, 347] width 1465 height 695
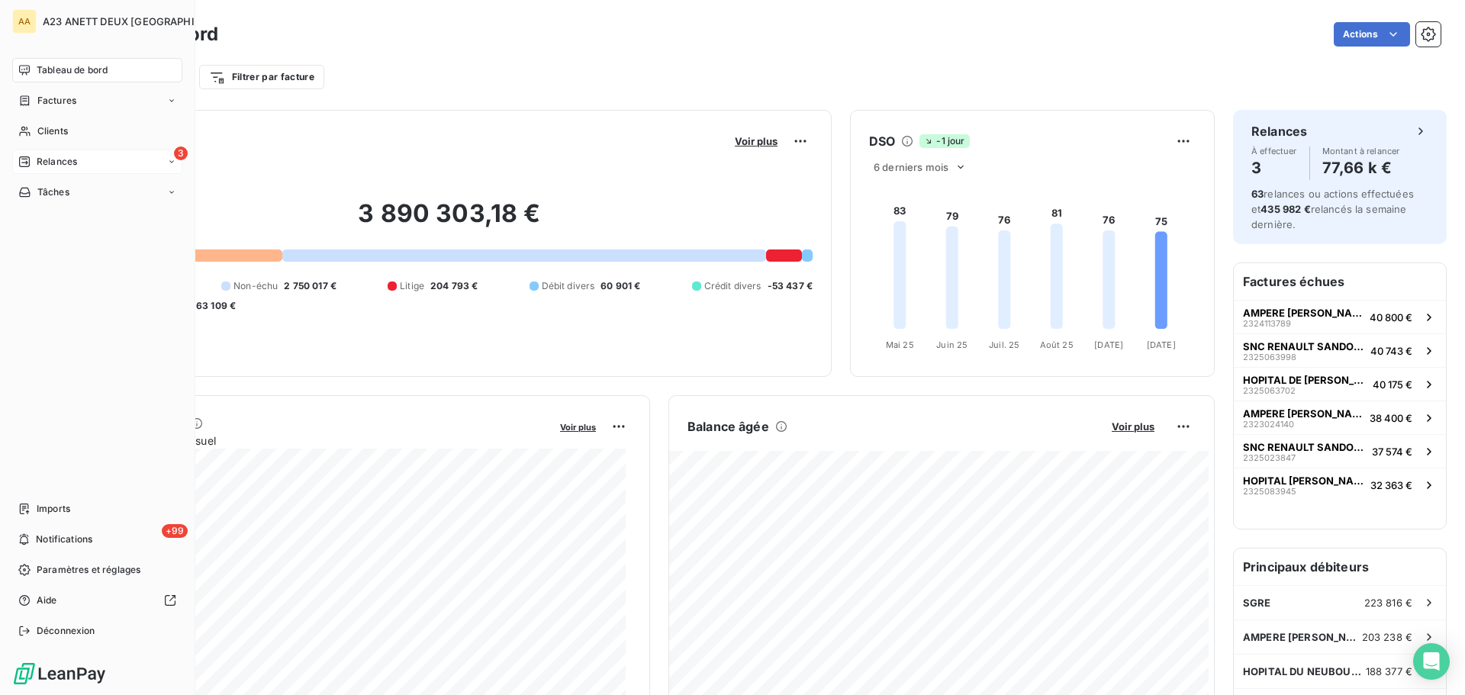
click at [36, 134] on div "Clients" at bounding box center [97, 131] width 170 height 24
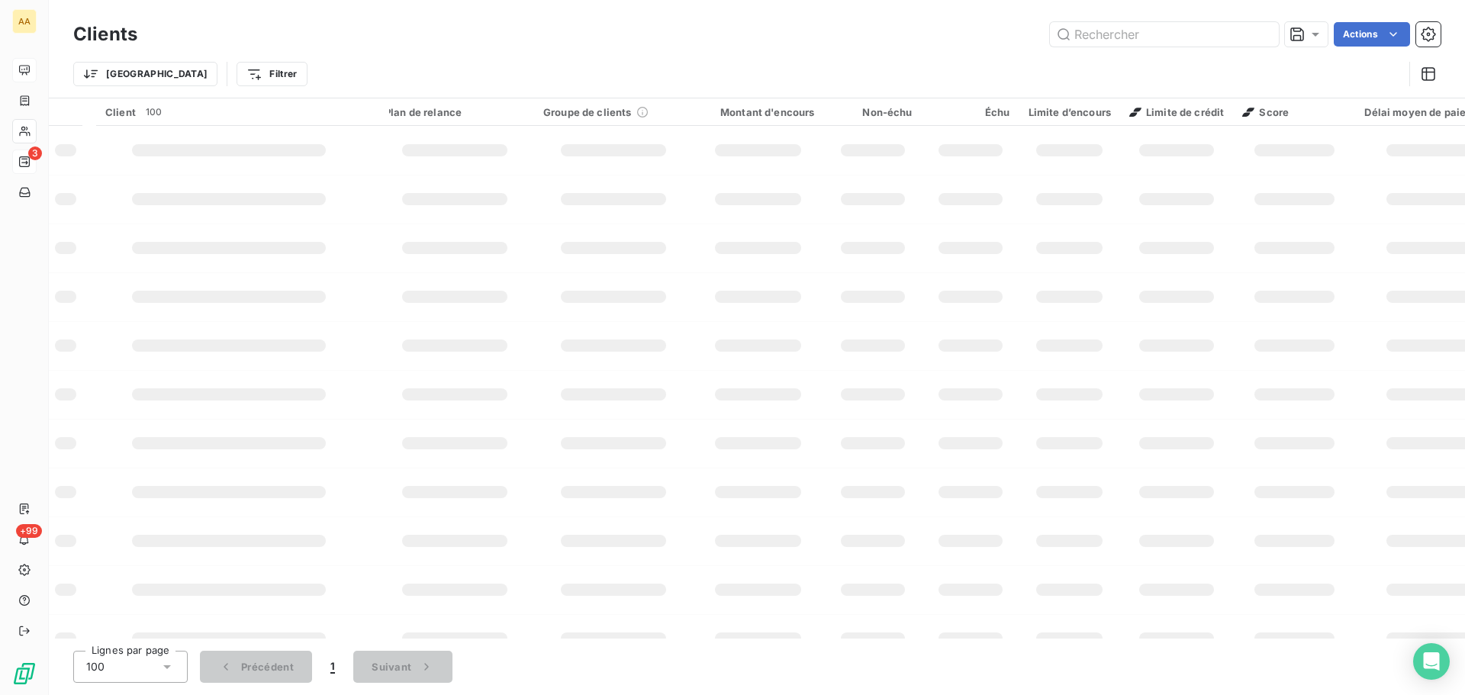
click at [1128, 37] on input "text" at bounding box center [1164, 34] width 229 height 24
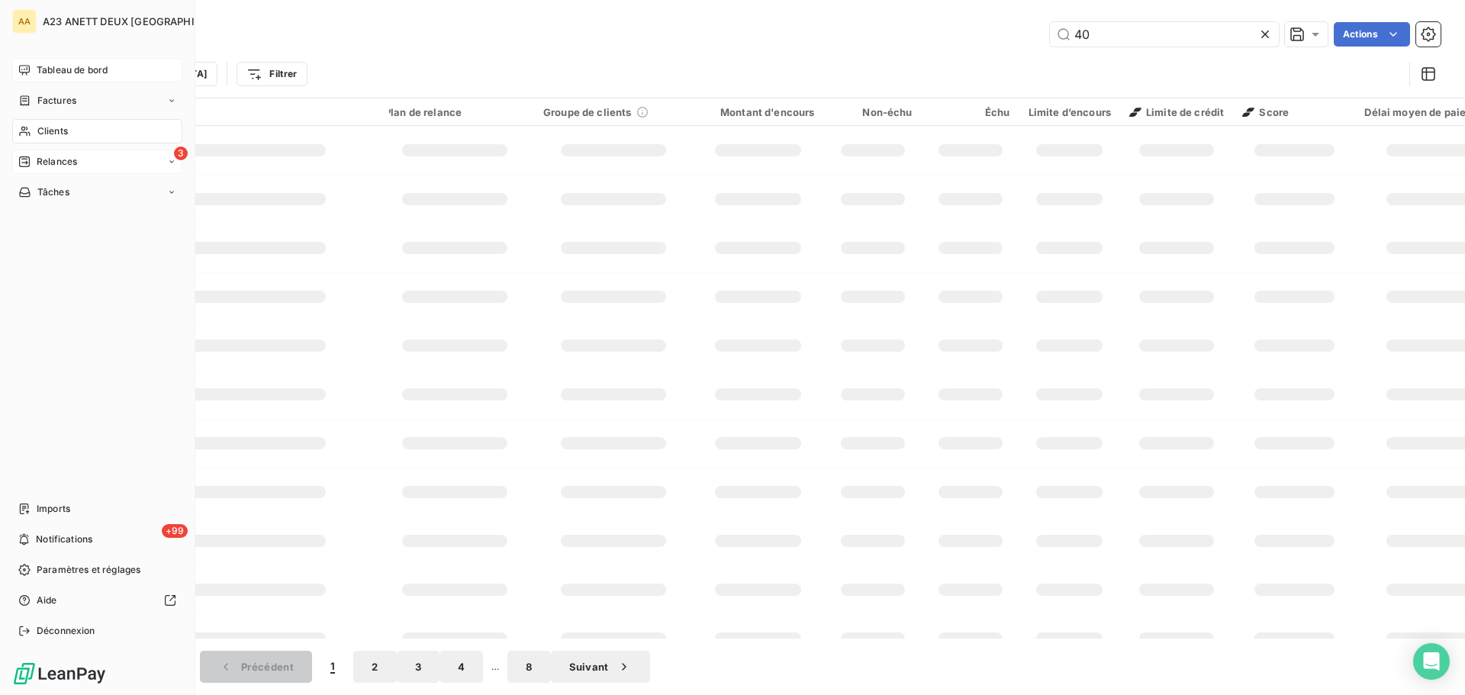
click at [66, 125] on span "Clients" at bounding box center [52, 131] width 31 height 14
click at [1134, 41] on input "40" at bounding box center [1164, 34] width 229 height 24
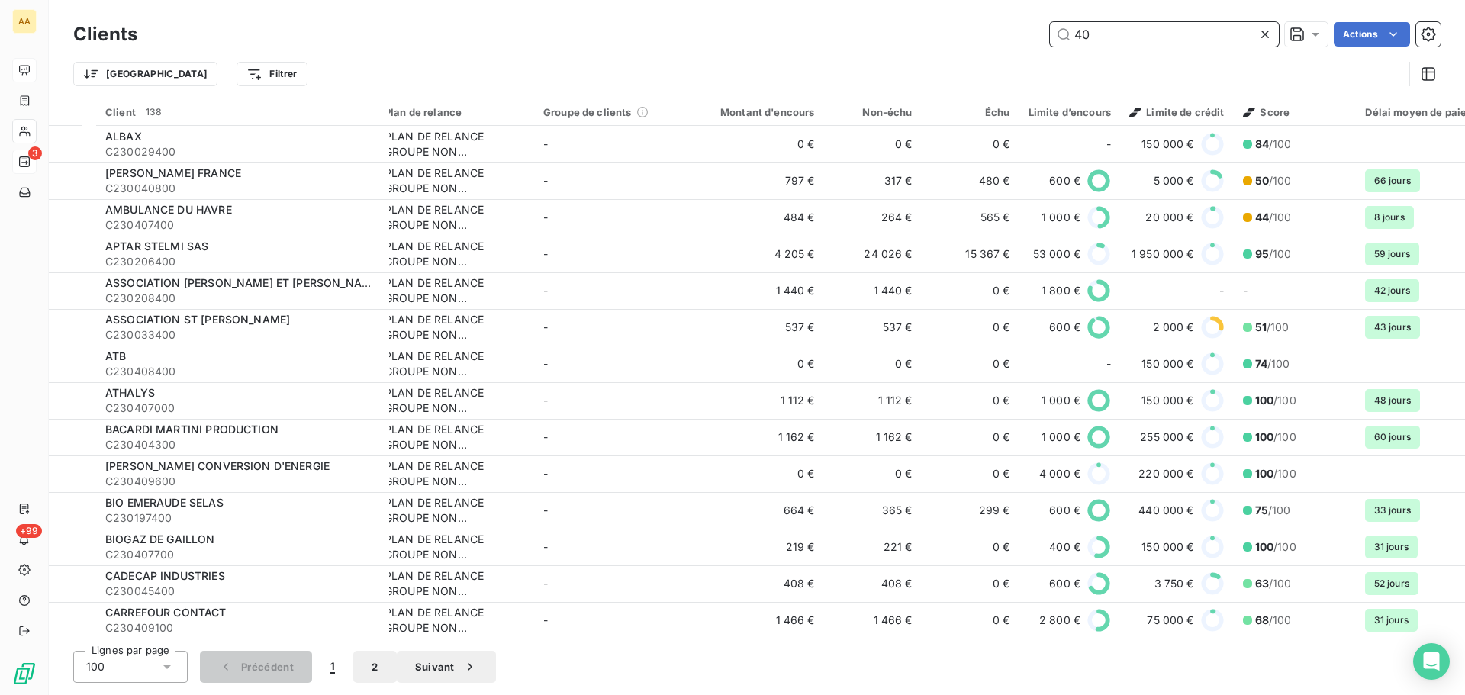
click at [1137, 37] on input "40" at bounding box center [1164, 34] width 229 height 24
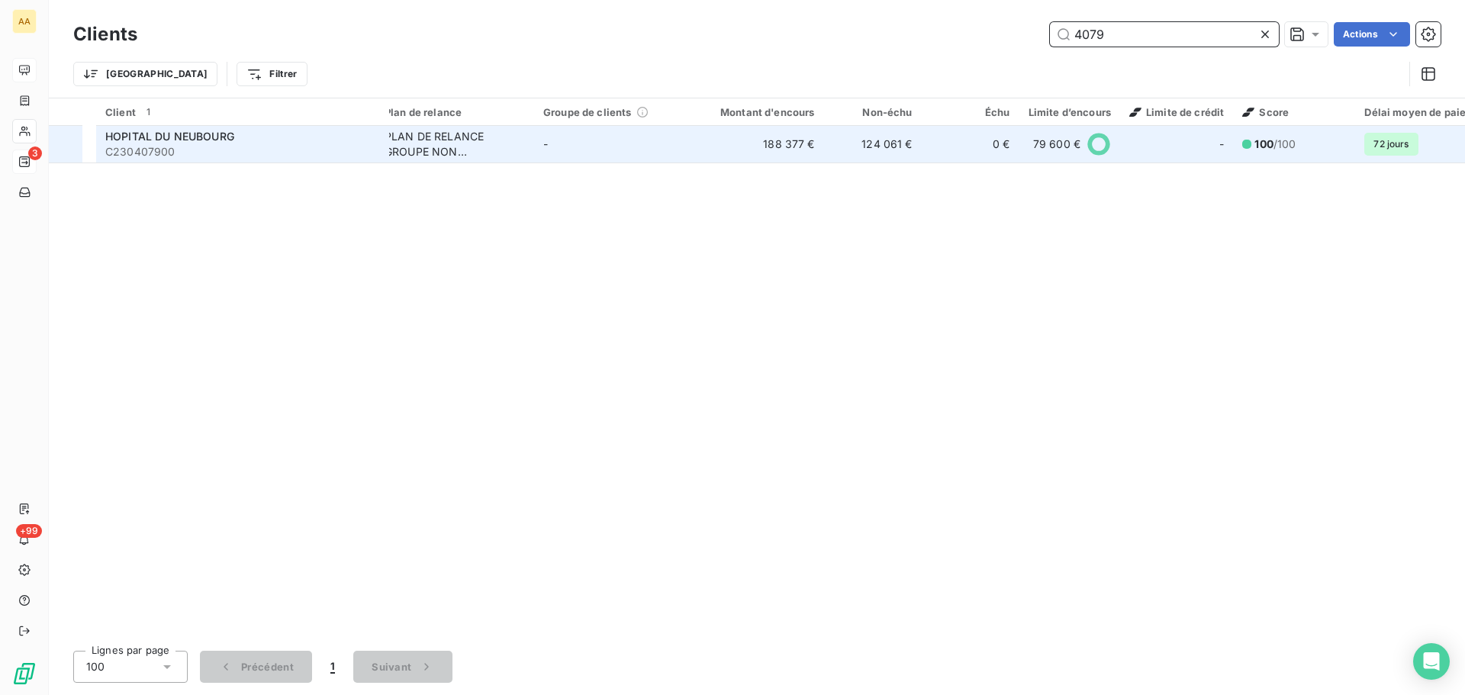
type input "4079"
click at [240, 150] on span "C230407900" at bounding box center [242, 151] width 275 height 15
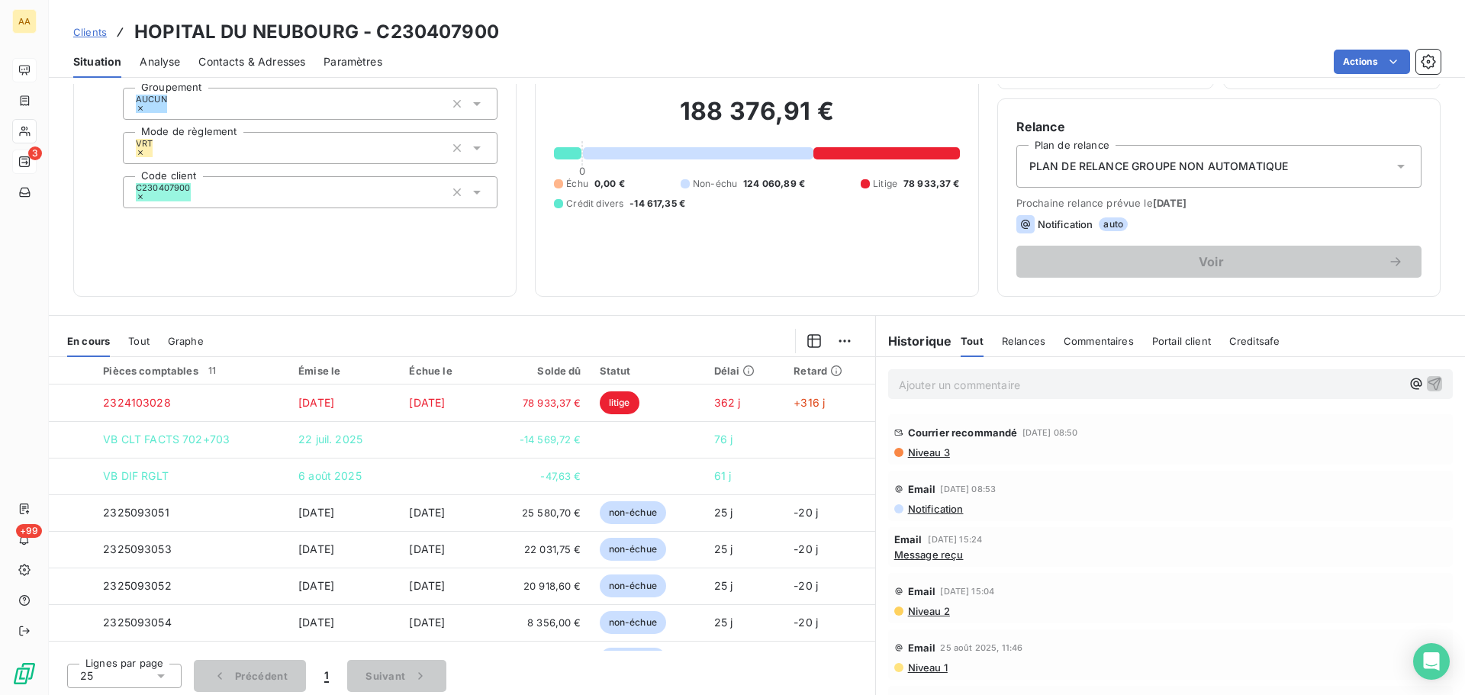
scroll to position [103, 0]
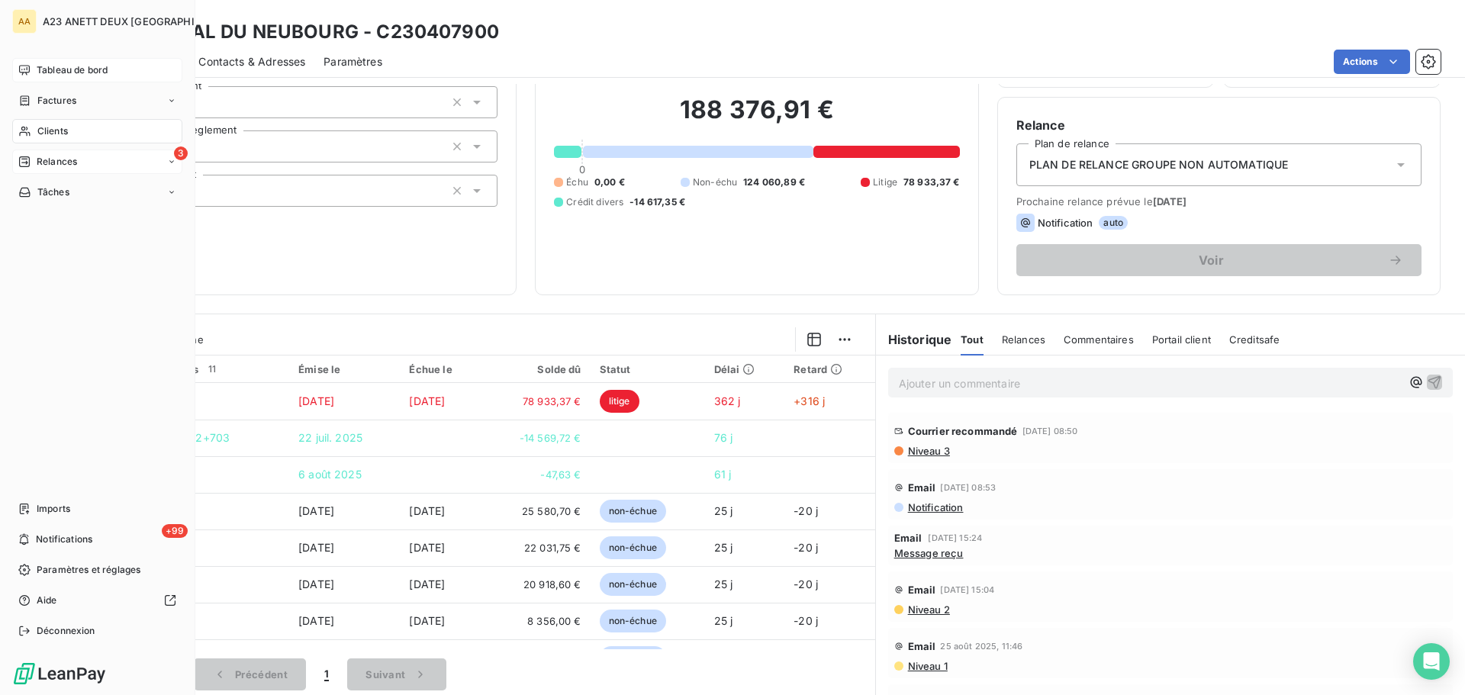
drag, startPoint x: 38, startPoint y: 123, endPoint x: 128, endPoint y: 130, distance: 90.3
click at [40, 124] on div "Clients" at bounding box center [97, 131] width 170 height 24
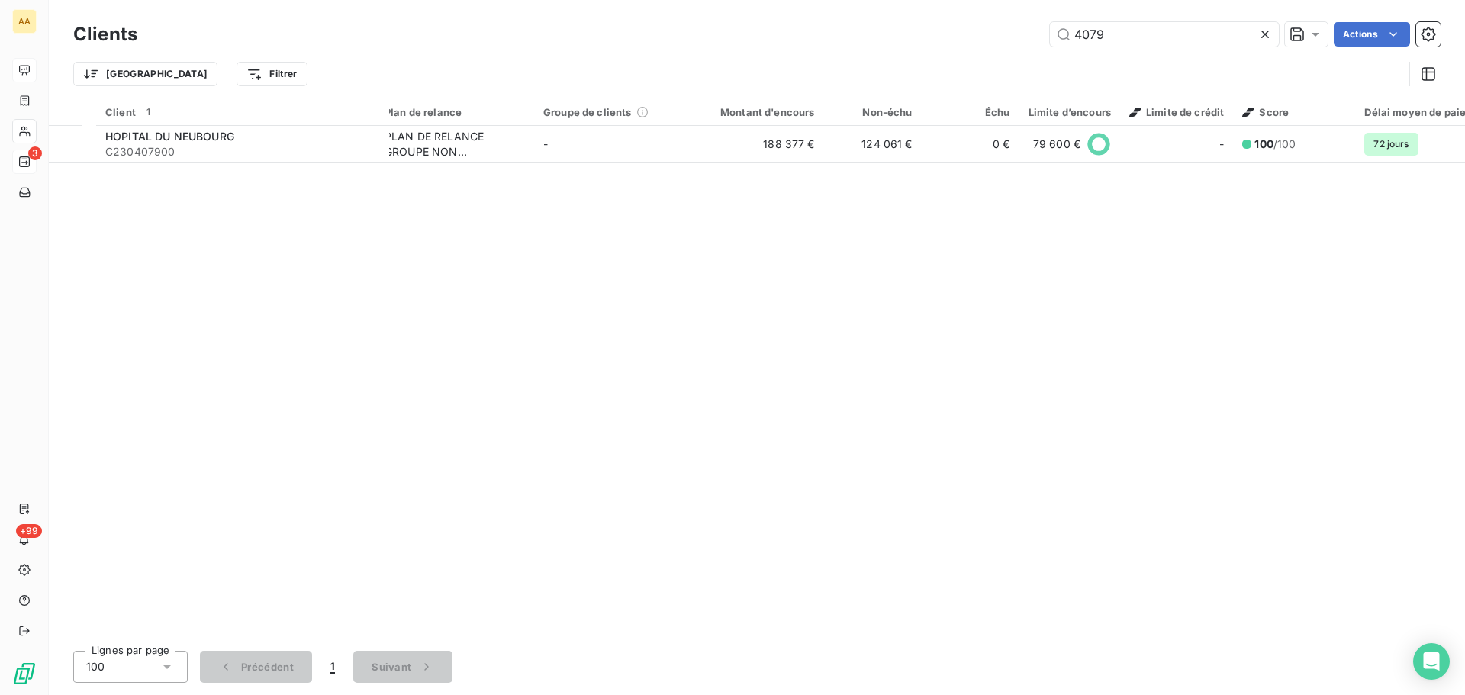
drag, startPoint x: 1130, startPoint y: 33, endPoint x: 765, endPoint y: 48, distance: 365.0
click at [869, 52] on div "Clients 4079 Actions Trier Filtrer" at bounding box center [756, 57] width 1367 height 79
type input "4233"
click at [243, 121] on th "Client 1" at bounding box center [242, 111] width 293 height 27
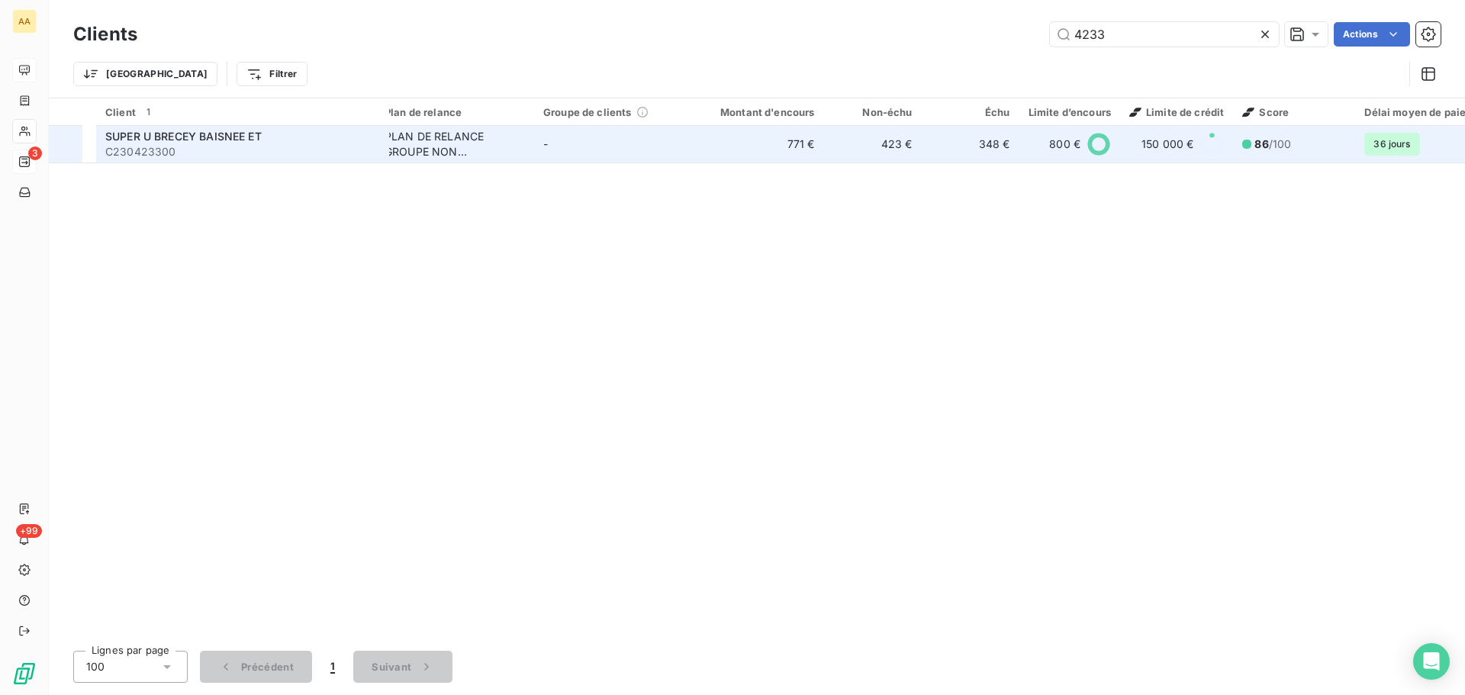
click at [254, 131] on span "SUPER U BRECEY BAISNEE ET" at bounding box center [183, 136] width 156 height 13
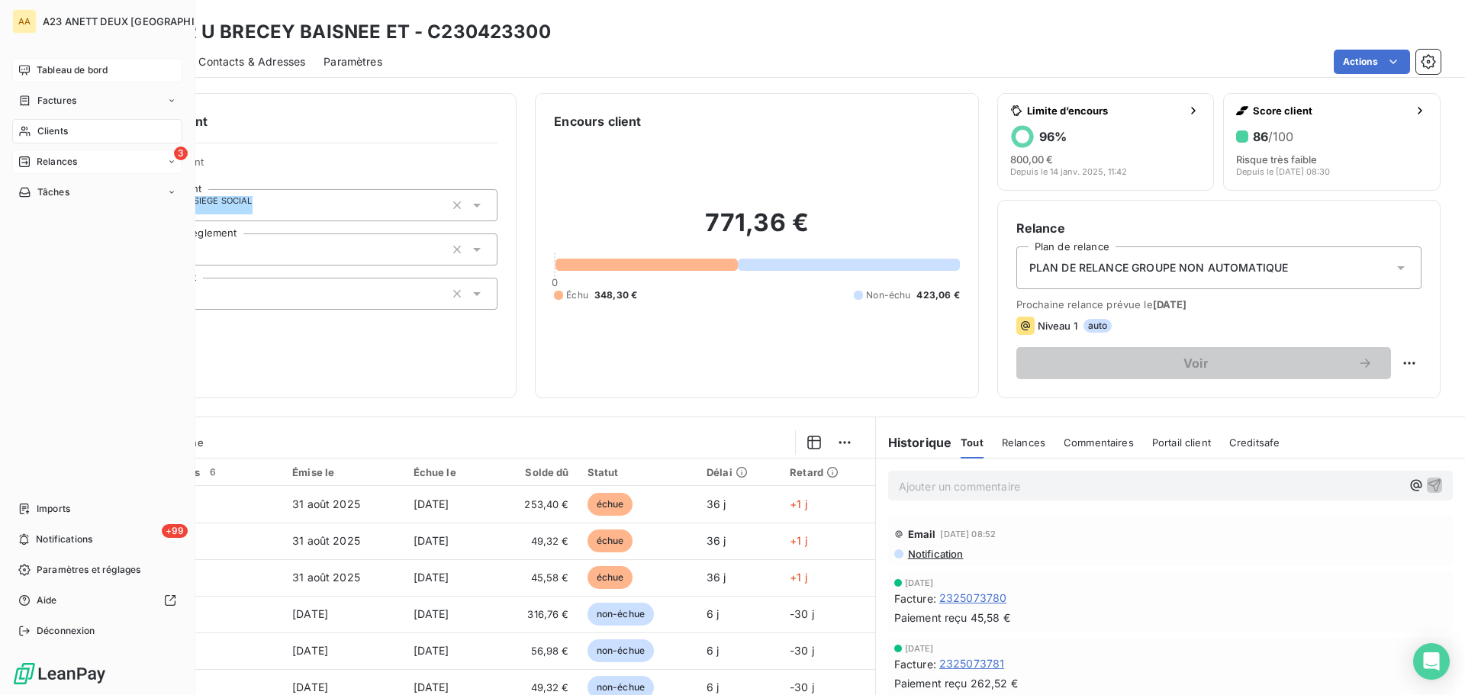
click at [48, 130] on span "Clients" at bounding box center [52, 131] width 31 height 14
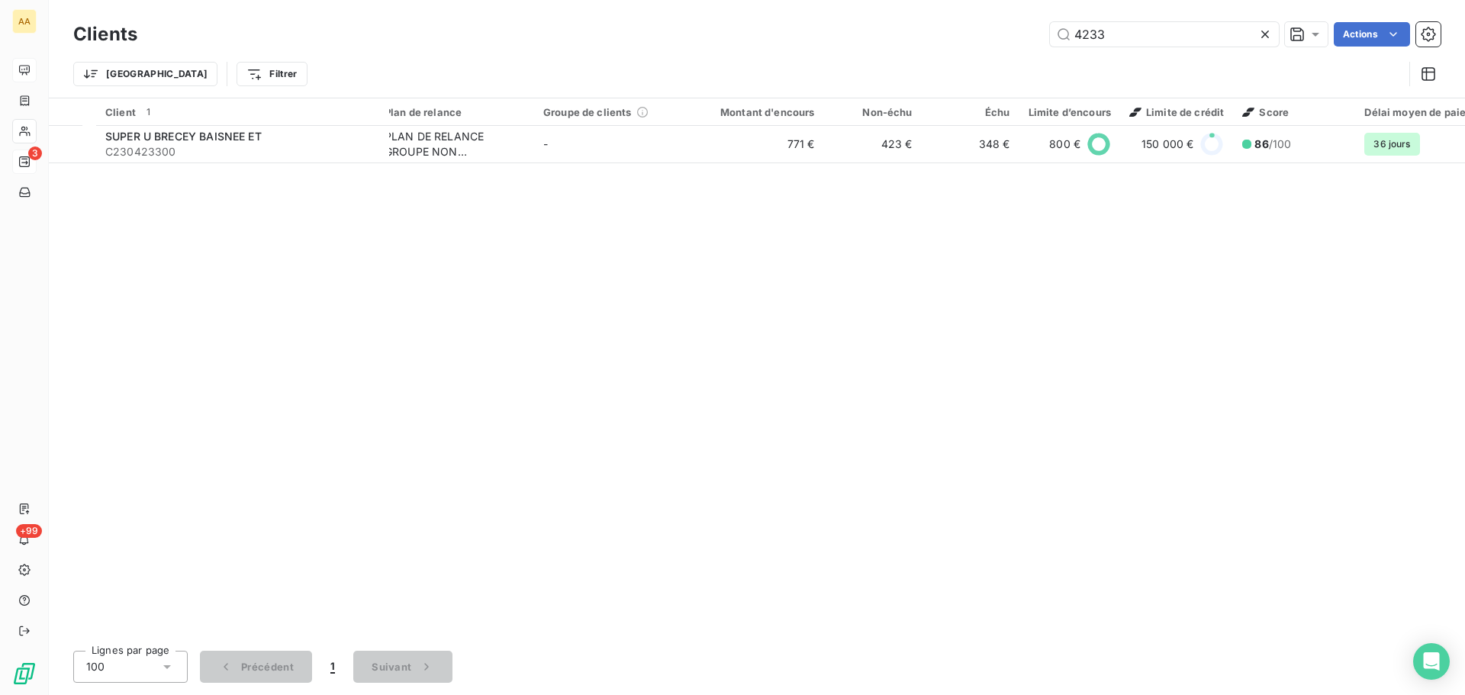
drag, startPoint x: 1112, startPoint y: 36, endPoint x: 795, endPoint y: -2, distance: 319.6
click at [795, 0] on html "AA 3 +99 Clients 4233 Actions Trier Filtrer Client 1 Plan de relance Groupe de …" at bounding box center [732, 347] width 1465 height 695
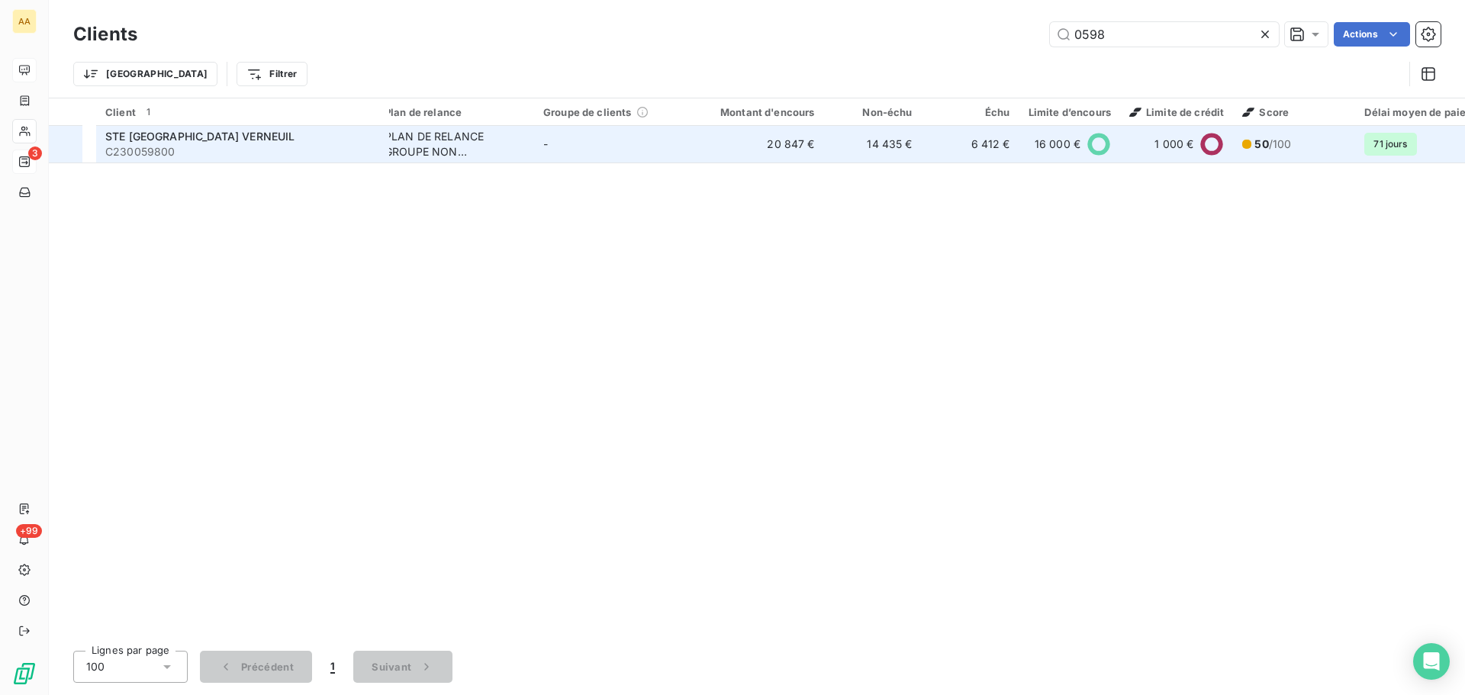
type input "0598"
click at [204, 142] on span "STE [GEOGRAPHIC_DATA] VERNEUIL" at bounding box center [200, 136] width 190 height 13
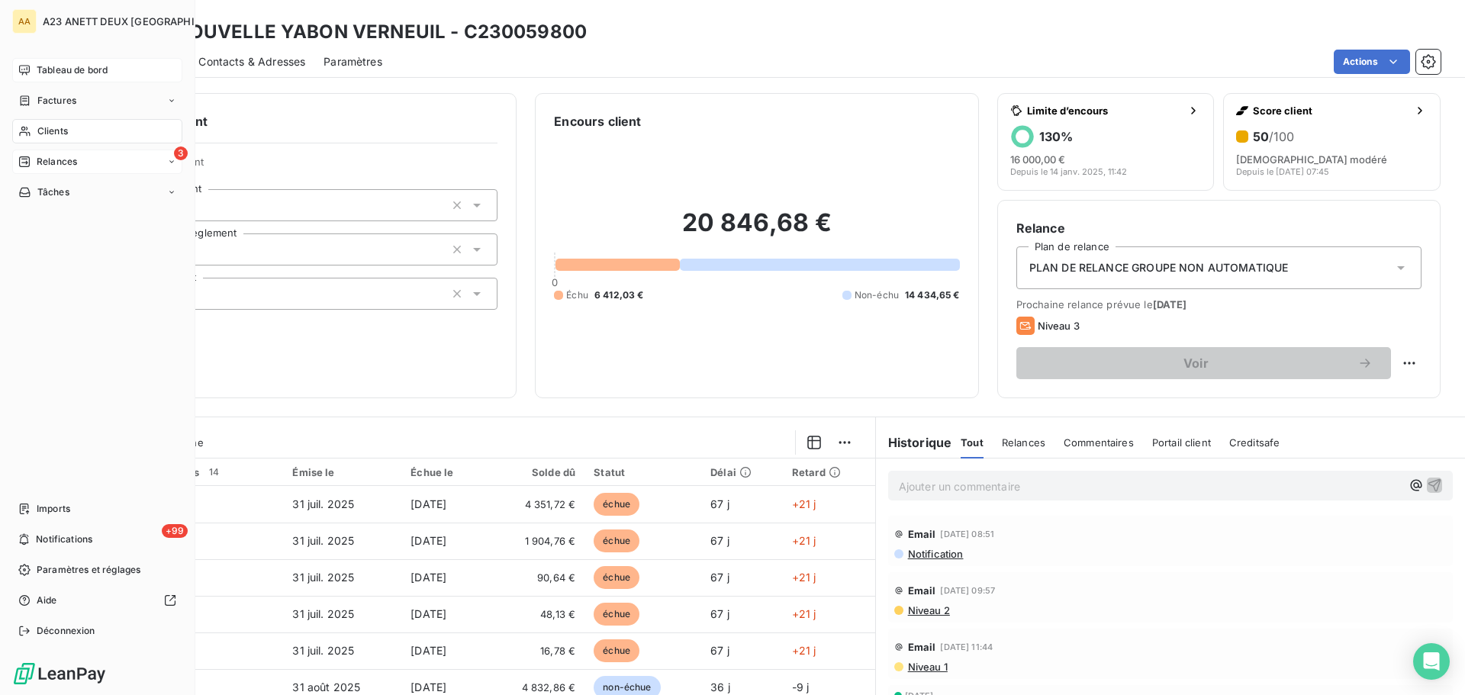
click at [60, 131] on span "Clients" at bounding box center [52, 131] width 31 height 14
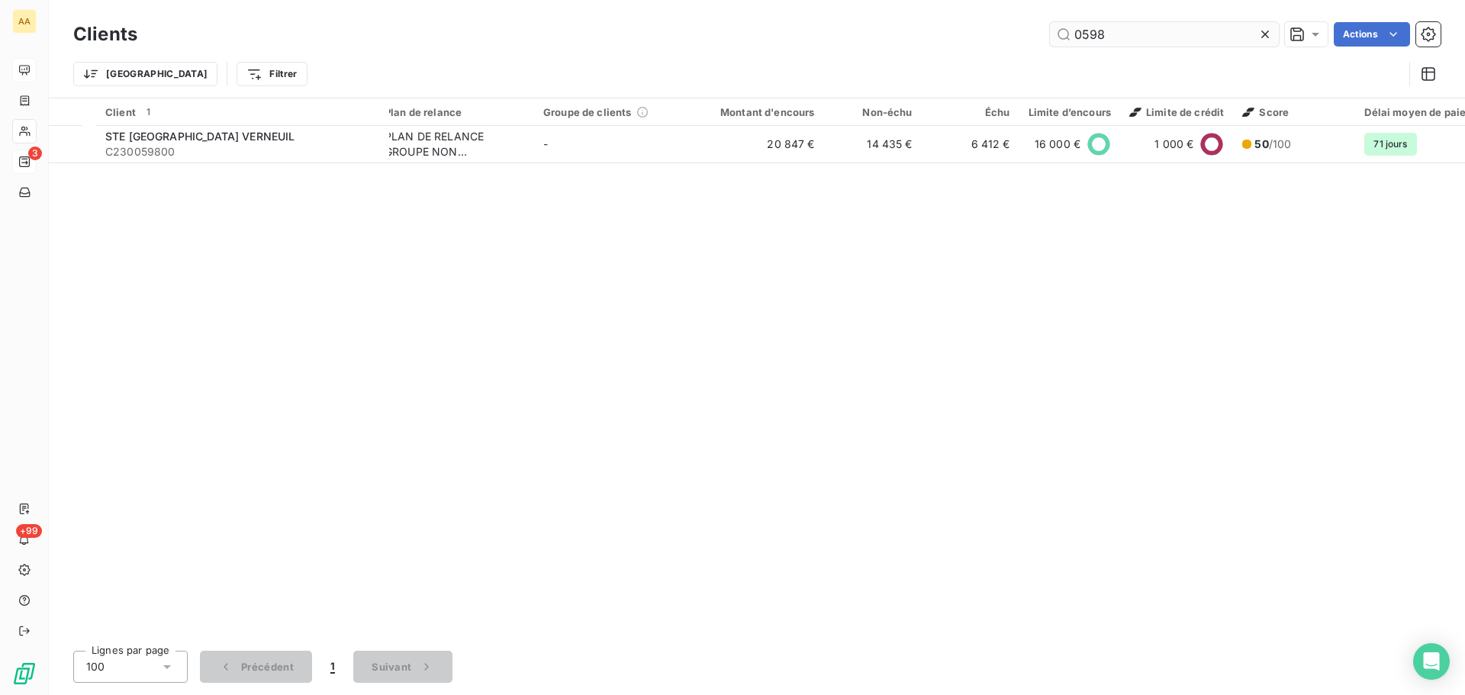
click at [1116, 43] on div "Clients 0598 Actions" at bounding box center [756, 34] width 1367 height 32
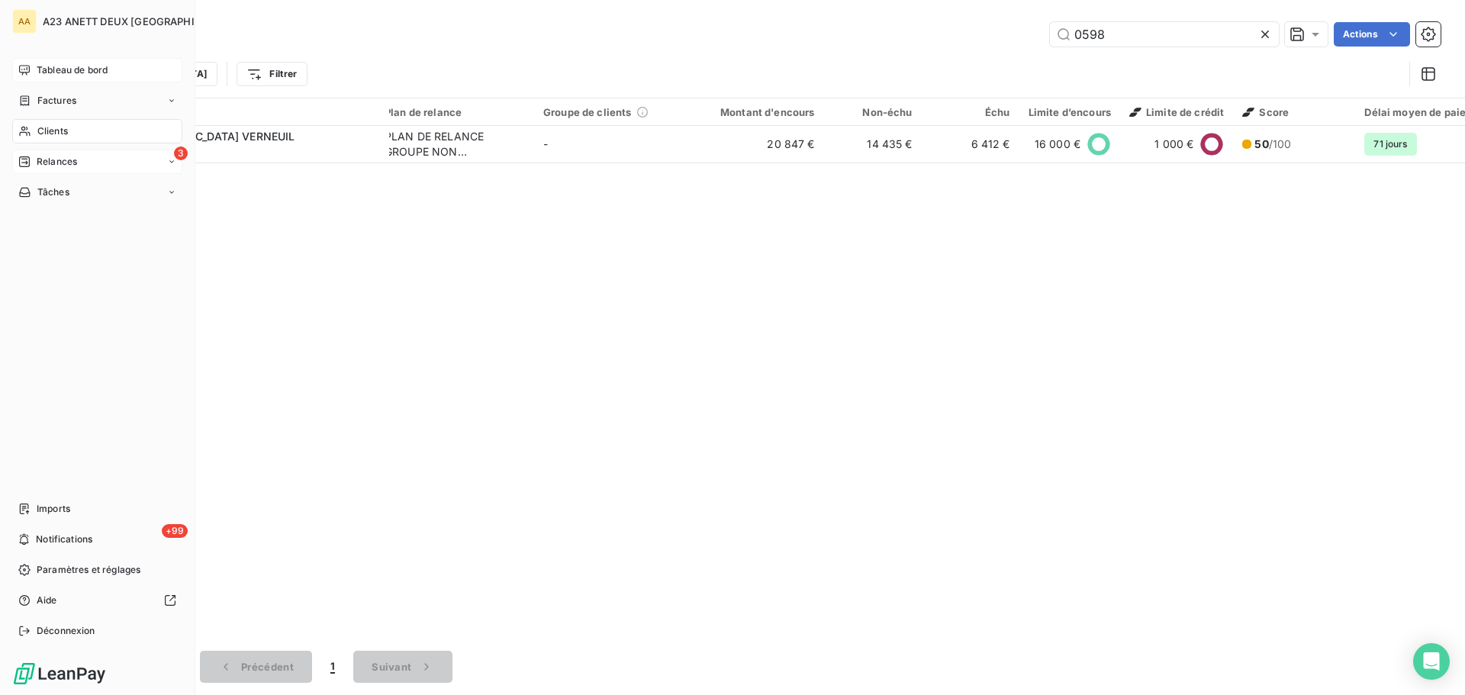
click at [69, 127] on div "Clients" at bounding box center [97, 131] width 170 height 24
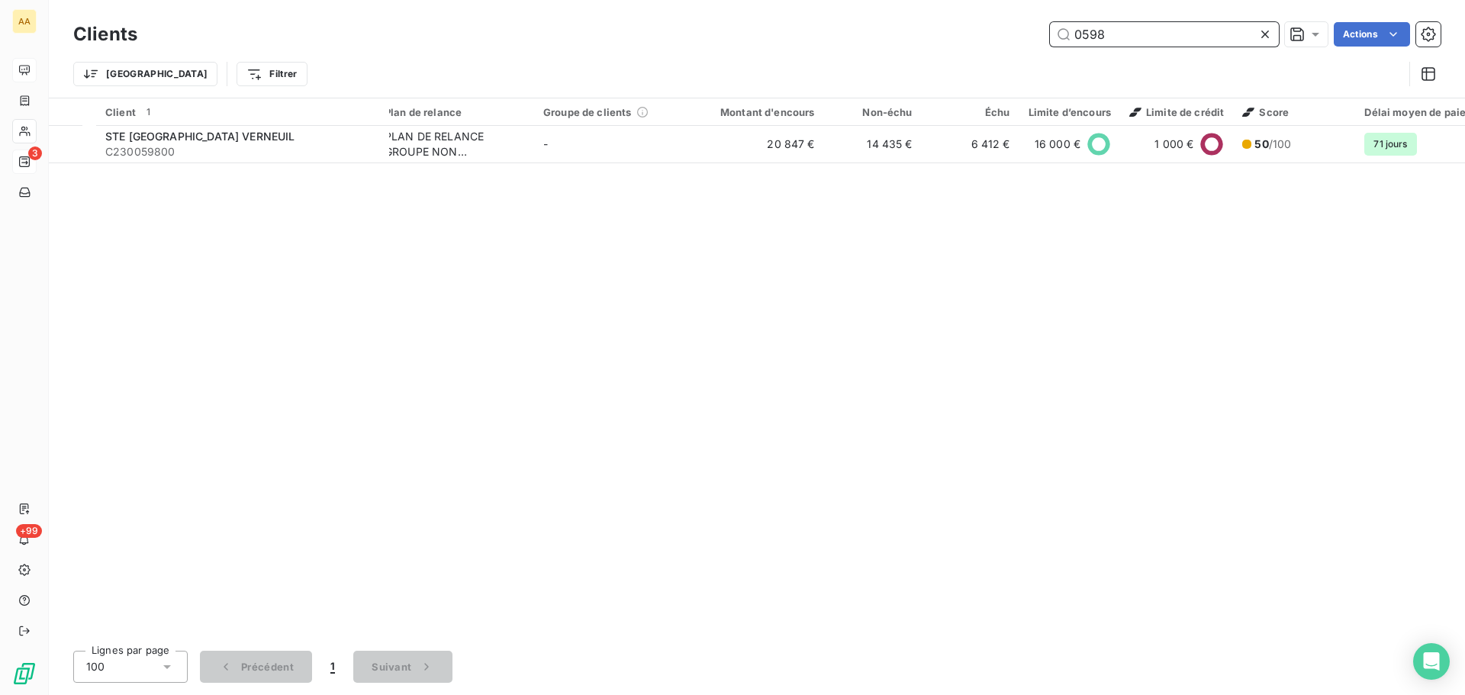
drag, startPoint x: 1131, startPoint y: 28, endPoint x: 928, endPoint y: 31, distance: 202.9
click at [932, 31] on div "0598 Actions" at bounding box center [798, 34] width 1285 height 24
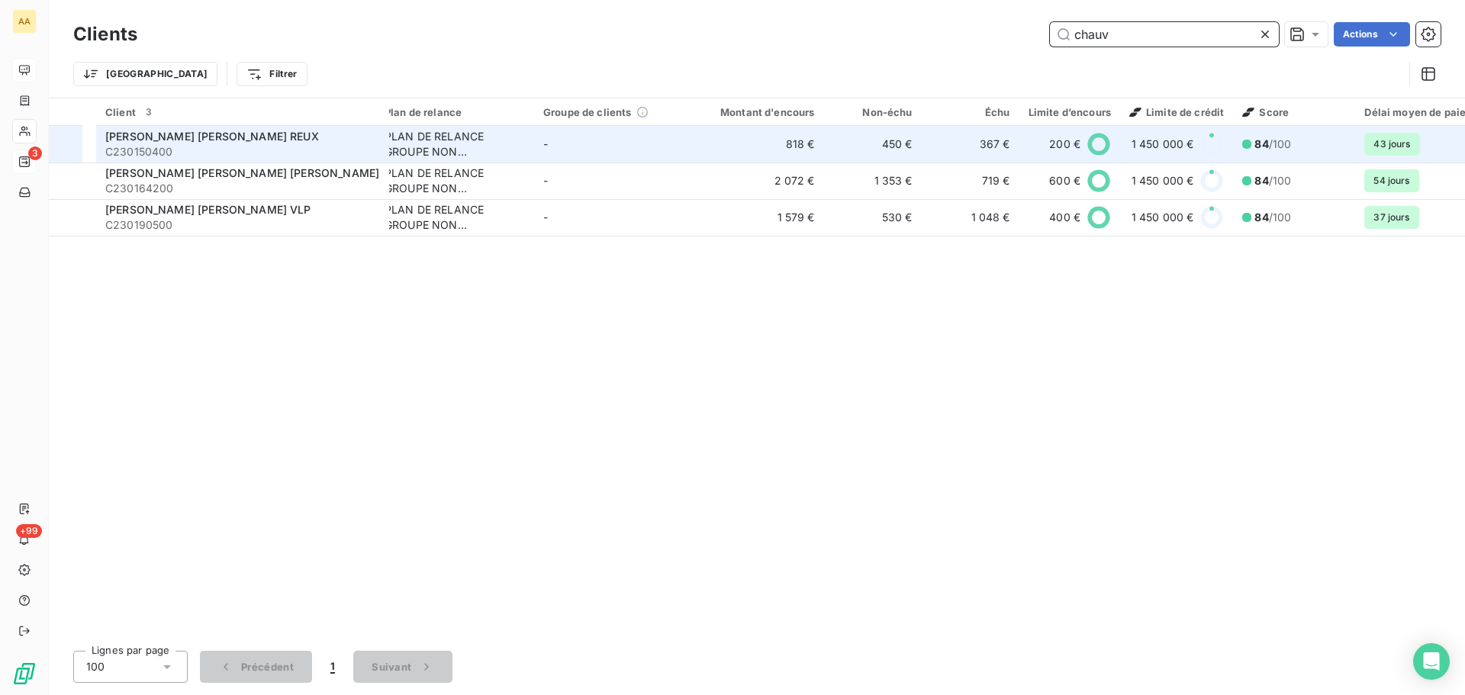
type input "chauv"
click at [269, 151] on span "C230150400" at bounding box center [242, 151] width 275 height 15
click at [205, 159] on span "C230150400" at bounding box center [242, 151] width 275 height 15
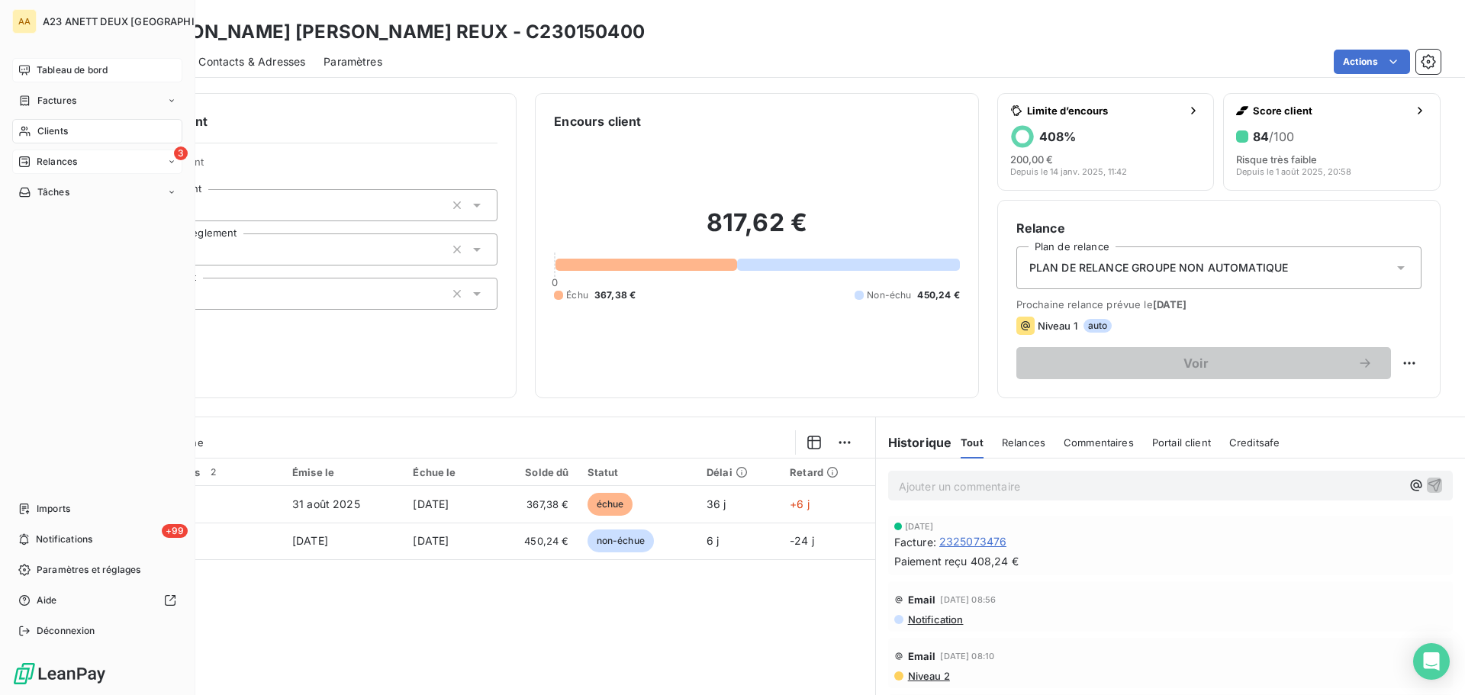
click at [34, 131] on div "Clients" at bounding box center [97, 131] width 170 height 24
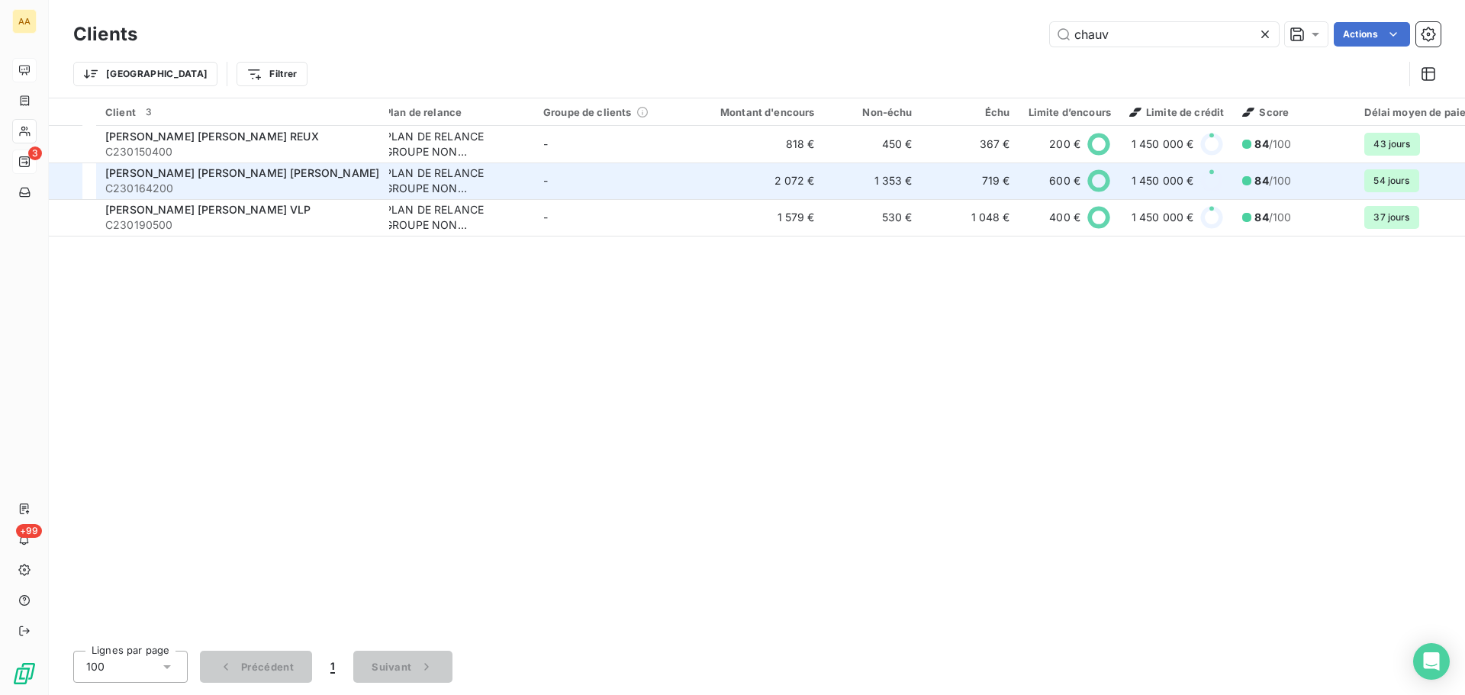
click at [276, 188] on span "C230164200" at bounding box center [242, 188] width 275 height 15
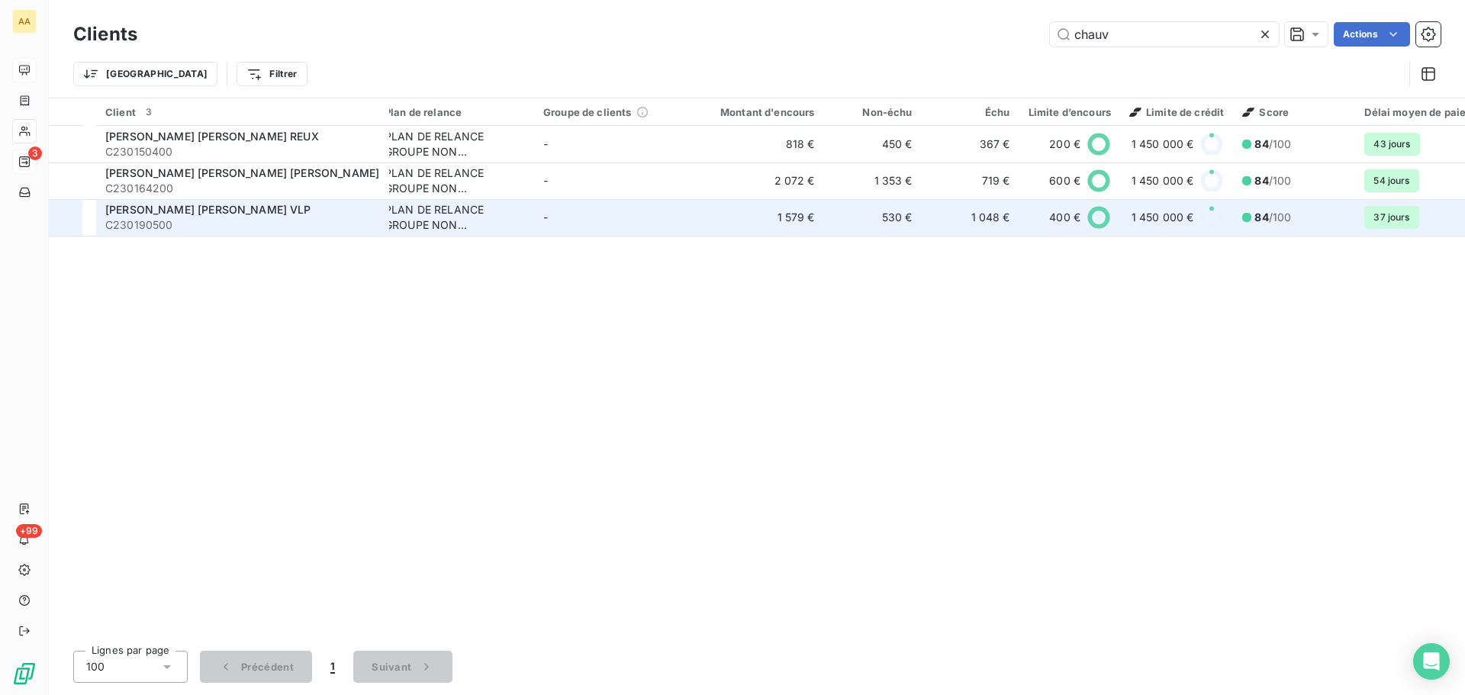
click at [188, 214] on div "[PERSON_NAME] [PERSON_NAME] VLP" at bounding box center [242, 209] width 275 height 15
